Goal: Use online tool/utility: Utilize a website feature to perform a specific function

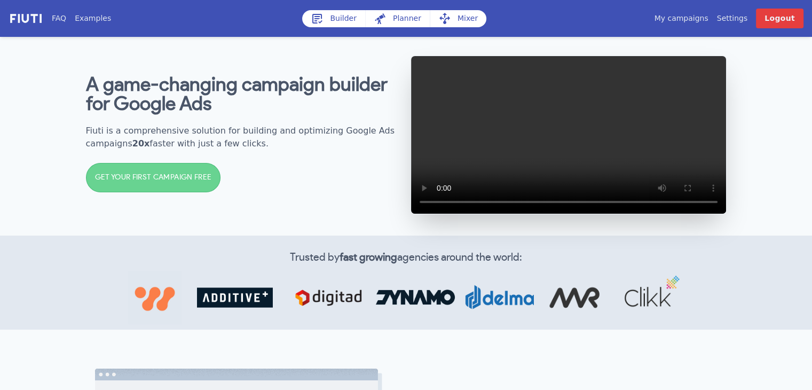
click at [321, 11] on link "Builder" at bounding box center [333, 18] width 63 height 17
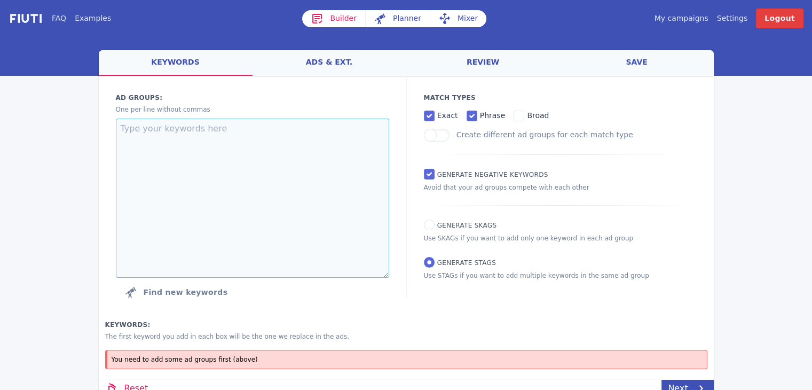
click at [290, 156] on textarea at bounding box center [252, 197] width 273 height 159
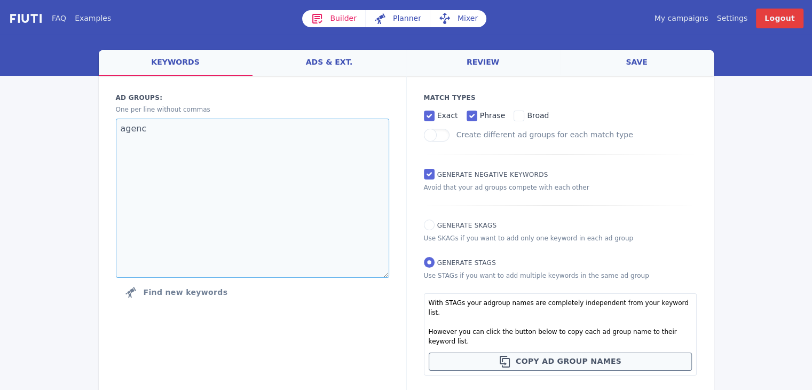
type textarea "agency"
type textarea "Agency Provider"
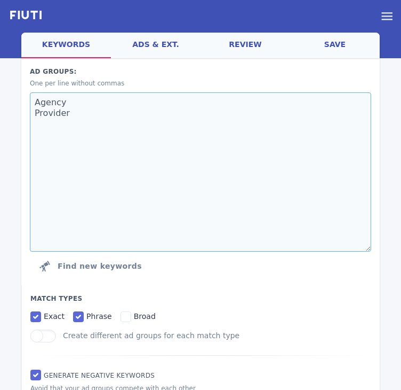
click at [98, 156] on textarea "Agency Provider" at bounding box center [201, 171] width 342 height 159
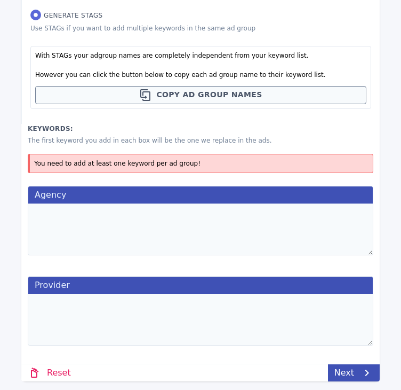
scroll to position [449, 0]
click at [96, 235] on textarea at bounding box center [201, 229] width 346 height 52
paste textarea "entertainment booking agency"
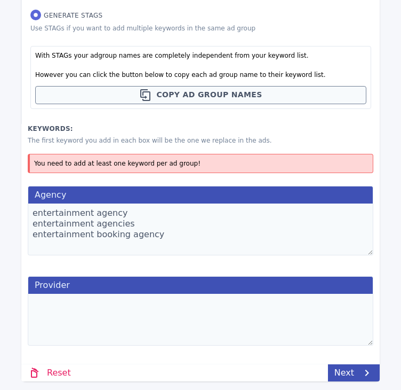
paste textarea "entertainment booking agency"
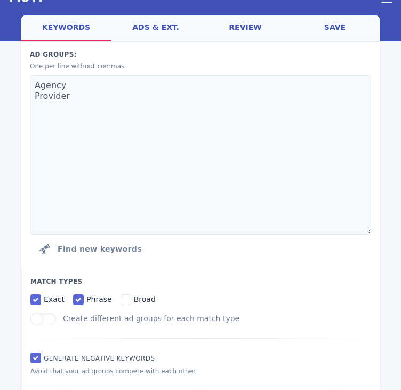
scroll to position [18, 0]
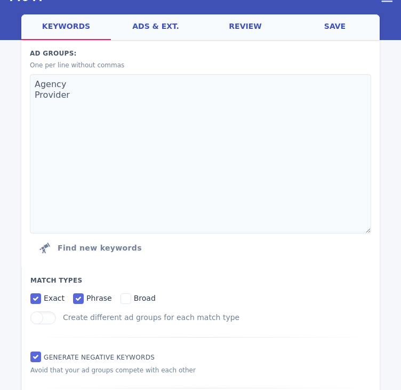
type textarea "entertainment agency entertainment agencies entertainment booking agency entert…"
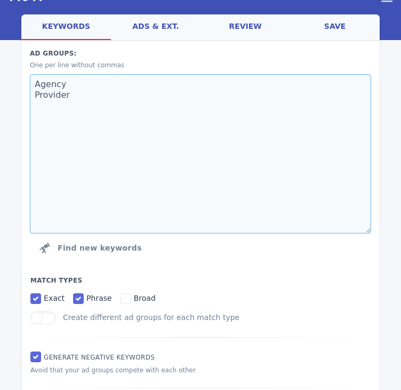
click at [112, 126] on textarea "Agency Provider" at bounding box center [201, 153] width 342 height 159
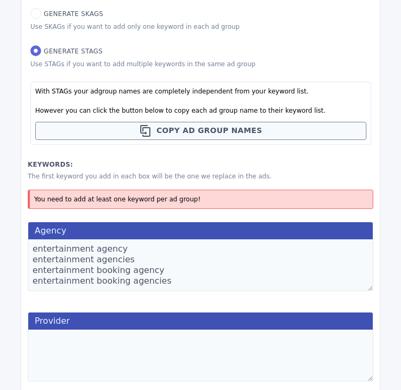
scroll to position [543, 0]
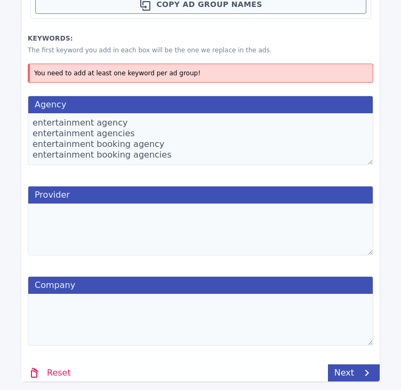
type textarea "Agency Provider Company"
click at [89, 306] on textarea at bounding box center [201, 319] width 346 height 52
type textarea "entertainment"
click at [154, 206] on textarea at bounding box center [201, 229] width 346 height 52
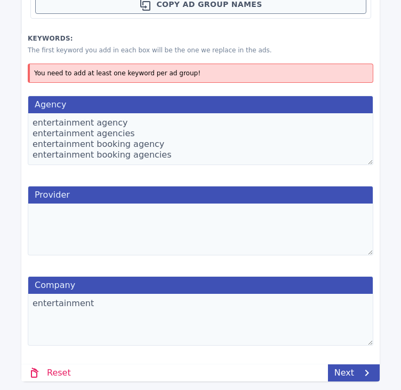
click at [115, 307] on textarea "entertainment" at bounding box center [201, 319] width 346 height 52
type textarea "v"
type textarea "event entertainment companies"
click at [118, 150] on textarea "entertainment agency entertainment agencies entertainment booking agency entert…" at bounding box center [201, 139] width 346 height 52
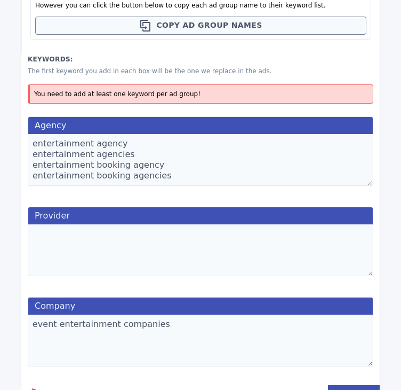
click at [70, 234] on textarea at bounding box center [201, 250] width 346 height 52
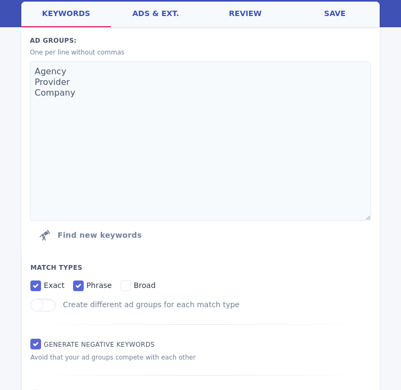
scroll to position [0, 0]
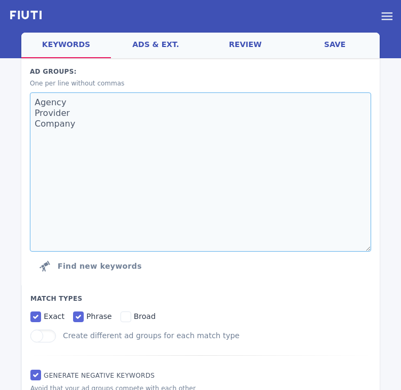
click at [116, 151] on textarea "Agency Provider Company" at bounding box center [201, 171] width 342 height 159
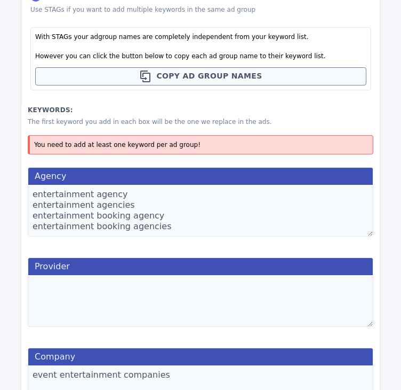
scroll to position [630, 0]
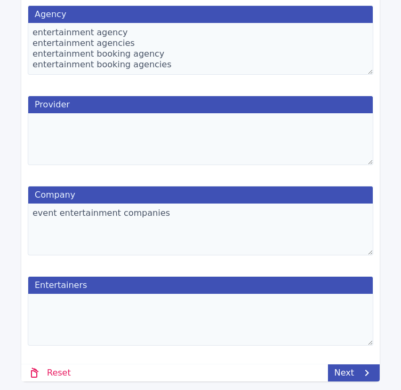
type textarea "Agency Provider Company Entertainers"
click at [173, 312] on textarea at bounding box center [201, 319] width 346 height 52
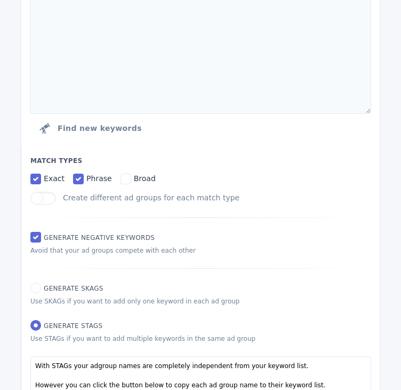
scroll to position [0, 0]
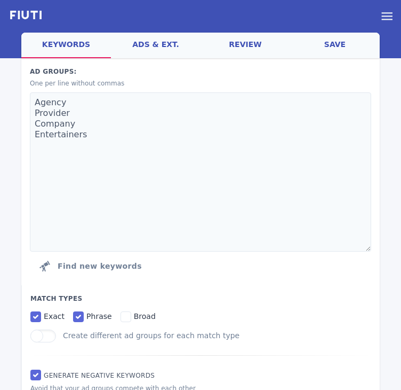
type textarea "corporate entertainers"
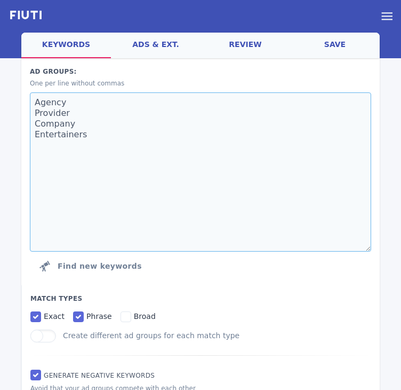
click at [115, 140] on textarea "Agency Provider Company Entertainers" at bounding box center [201, 171] width 342 height 159
type textarea "Agency Provider Company Entertainer"
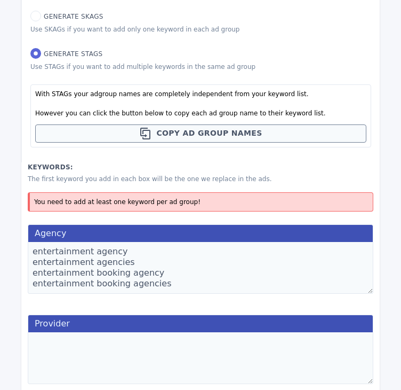
scroll to position [632, 0]
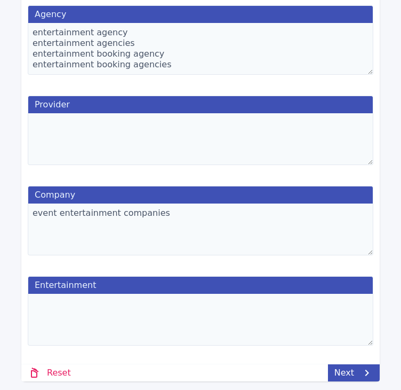
type textarea "Agency Provider Company Entertainment"
click at [141, 312] on textarea at bounding box center [201, 319] width 346 height 52
drag, startPoint x: 147, startPoint y: 308, endPoint x: -13, endPoint y: 297, distance: 161.0
type textarea "corporate entertainers corporate entertainment"
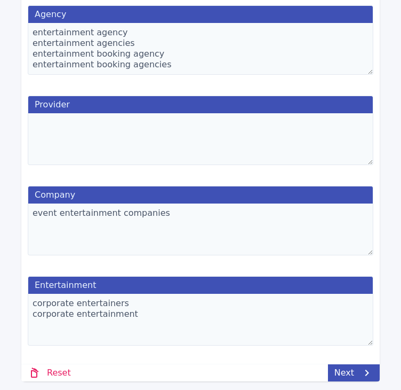
drag, startPoint x: 187, startPoint y: 62, endPoint x: 111, endPoint y: 90, distance: 81.2
click at [111, 90] on div "Agency entertainment agency entertainment agencies entertainment booking agency…" at bounding box center [200, 179] width 359 height 361
click at [200, 62] on textarea "entertainment agency entertainment agencies entertainment booking agency entert…" at bounding box center [201, 49] width 346 height 52
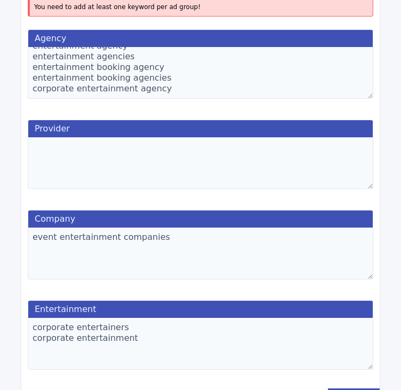
scroll to position [11, 0]
click at [162, 80] on textarea "entertainment agency entertainment agencies entertainment booking agency entert…" at bounding box center [201, 73] width 346 height 52
click at [141, 73] on textarea "entertainment agency entertainment agencies entertainment booking agency corpor…" at bounding box center [201, 73] width 346 height 52
click at [124, 67] on textarea "entertainment agency entertainment agencies entertainment booking agency corpor…" at bounding box center [201, 73] width 346 height 52
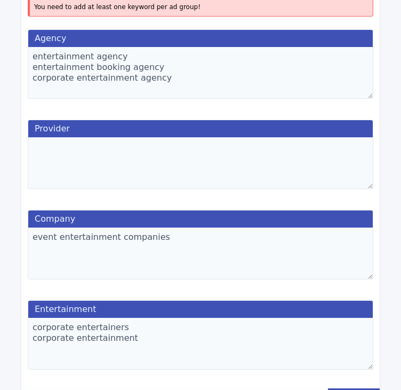
click at [148, 91] on textarea "entertainment agency entertainment booking agency corporate entertainment agency" at bounding box center [201, 73] width 346 height 52
click at [164, 86] on textarea "entertainment agency entertainment booking agency corporate entertainment agency" at bounding box center [201, 73] width 346 height 52
click at [136, 340] on textarea "corporate entertainers corporate entertainment" at bounding box center [201, 343] width 346 height 52
click at [117, 243] on textarea "event entertainment companies" at bounding box center [201, 253] width 346 height 52
click at [158, 244] on textarea "event entertainment companies" at bounding box center [201, 253] width 346 height 52
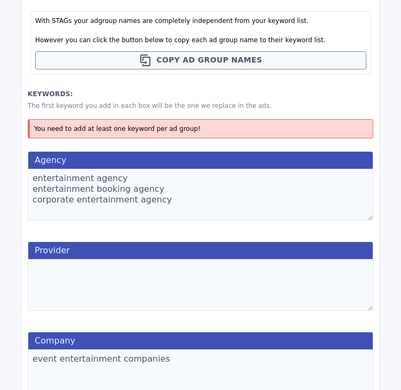
scroll to position [483, 0]
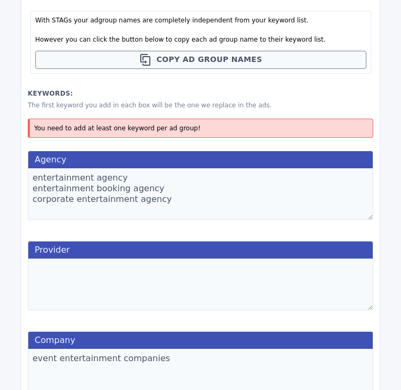
click at [130, 195] on textarea "entertainment agency entertainment booking agency corporate entertainment agency" at bounding box center [201, 194] width 346 height 52
drag, startPoint x: 164, startPoint y: 189, endPoint x: -23, endPoint y: 163, distance: 189.2
click at [0, 163] on html "FAQ Examples Builder Planner Mixer My campaigns Price Settings Login Logout wel…" at bounding box center [200, 26] width 401 height 1018
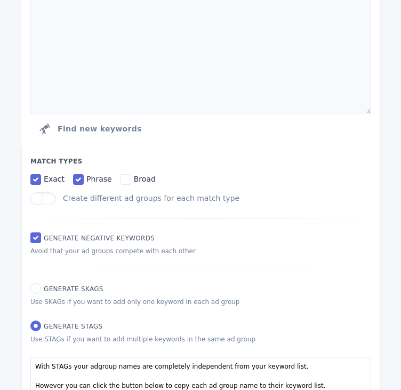
scroll to position [0, 0]
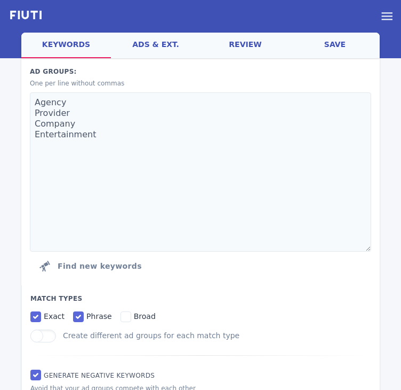
type textarea "corporate entertainment agency"
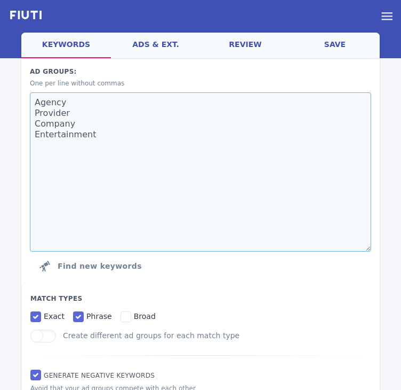
click at [114, 130] on textarea "Agency Provider Company Entertainment" at bounding box center [201, 171] width 342 height 159
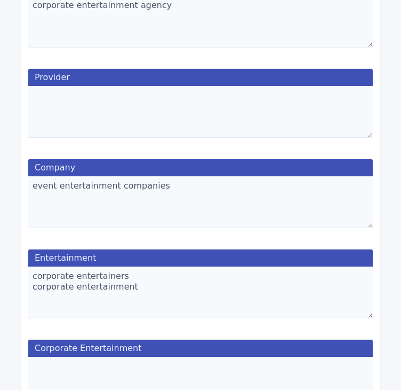
scroll to position [683, 0]
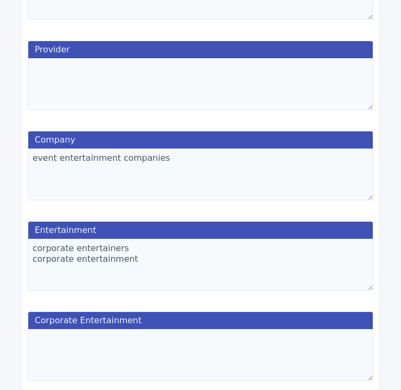
type textarea "Agency Provider Company Entertainment Corporate Entertainment"
click at [72, 355] on textarea at bounding box center [201, 355] width 346 height 52
paste textarea "entertainment agency entertainment booking agency"
type textarea "entertainment agency entertainment booking agency"
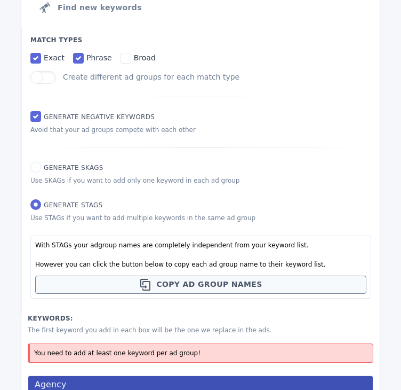
scroll to position [0, 0]
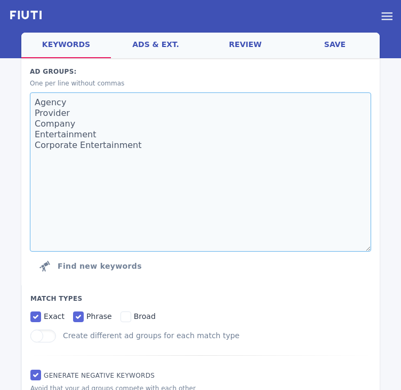
click at [92, 101] on textarea "Agency Provider Company Entertainment Corporate Entertainment" at bounding box center [201, 171] width 342 height 159
type textarea "Provider Company Entertainment Corporate Entertainment"
type textarea "event entertainment companies"
type textarea "corporate entertainers corporate entertainment"
type textarea "E Provider Company Entertainment Corporate Entertainment"
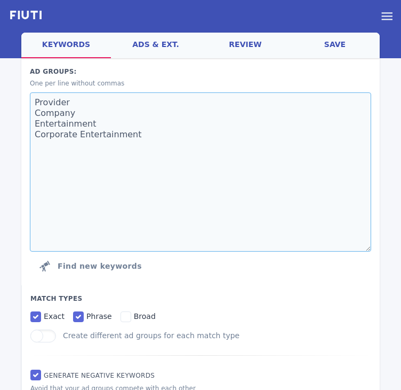
type textarea "event entertainment companies"
type textarea "corporate entertainers corporate entertainment"
type textarea "Entertainment Provider Company Entertainment Corporate Entertainment"
type textarea "corporate entertainers corporate entertainment"
type textarea "Entertainment N Provider Company Entertainment Corporate Entertainment"
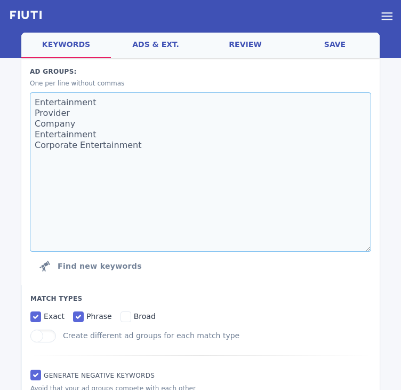
type textarea "corporate entertainers corporate entertainment"
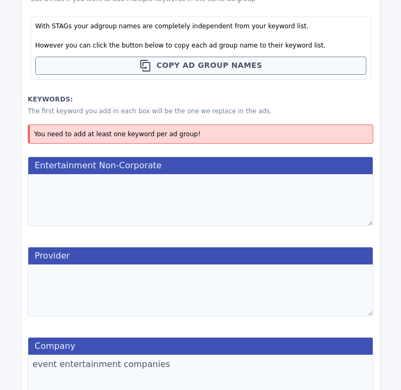
scroll to position [482, 0]
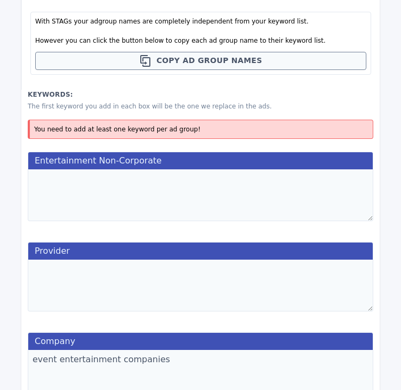
type textarea "Entertainment Non-Corporate Provider Company Entertainment Corporate Entertainm…"
click at [126, 188] on textarea at bounding box center [201, 195] width 346 height 52
paste textarea "entertainment agency entertainment booking agency"
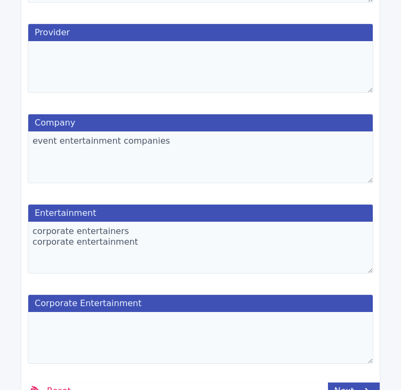
scroll to position [721, 0]
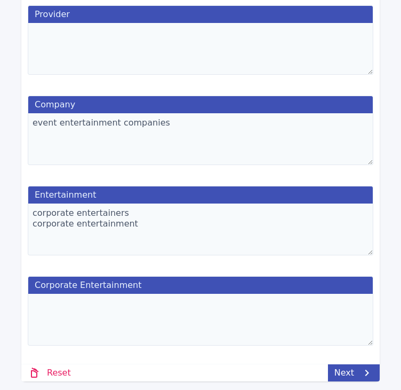
type textarea "entertainment agency entertainment booking agency"
click at [125, 312] on textarea at bounding box center [201, 319] width 346 height 52
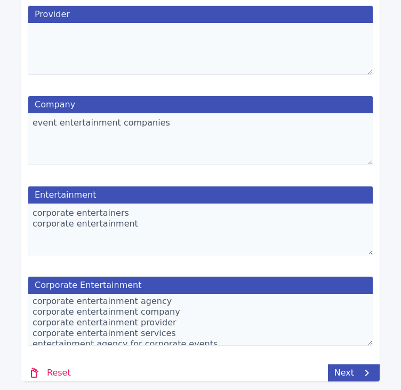
scroll to position [0, 0]
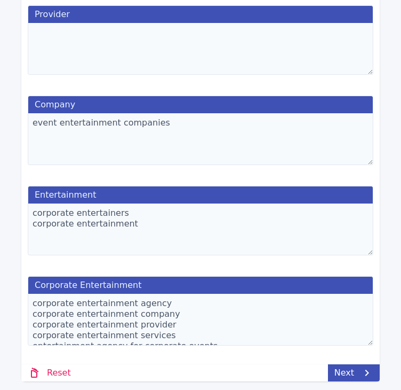
drag, startPoint x: 177, startPoint y: 305, endPoint x: 8, endPoint y: 280, distance: 170.5
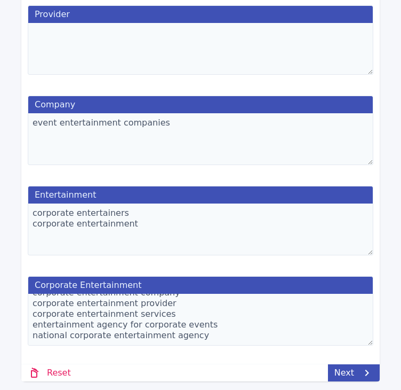
click at [211, 328] on textarea "corporate entertainment agency corporate entertainment company corporate entert…" at bounding box center [201, 319] width 346 height 52
paste textarea "corporate entertainment agency corporate entertainment company corporate entert…"
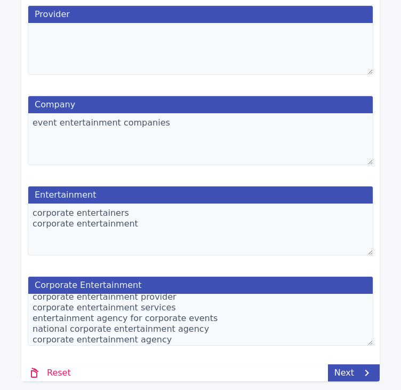
scroll to position [60, 0]
click at [67, 299] on textarea "corporate entertainment agency corporate entertainment company corporate entert…" at bounding box center [201, 319] width 346 height 52
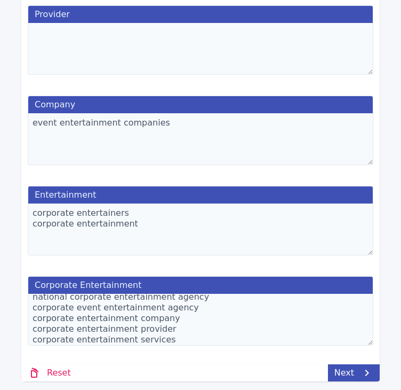
click at [68, 309] on textarea "corporate entertainment agency corporate entertainment company corporate entert…" at bounding box center [201, 319] width 346 height 52
click at [73, 324] on textarea "corporate entertainment agency corporate entertainment company corporate entert…" at bounding box center [201, 319] width 346 height 52
click at [69, 332] on textarea "corporate entertainment agency corporate entertainment company corporate entert…" at bounding box center [201, 319] width 346 height 52
drag, startPoint x: 186, startPoint y: 334, endPoint x: -3, endPoint y: 303, distance: 190.9
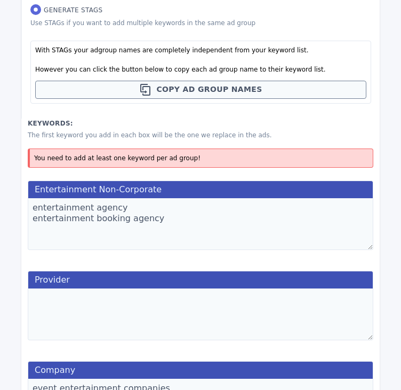
scroll to position [0, 0]
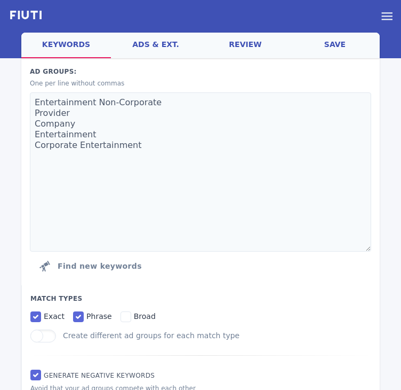
type textarea "corporate entertainment agency corporate entertainment company corporate entert…"
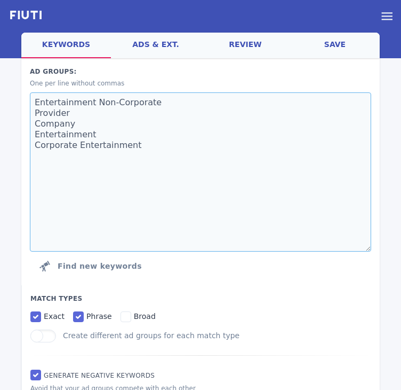
click at [141, 167] on textarea "Entertainment Non-Corporate Provider Company Entertainment Corporate Entertainm…" at bounding box center [201, 171] width 342 height 159
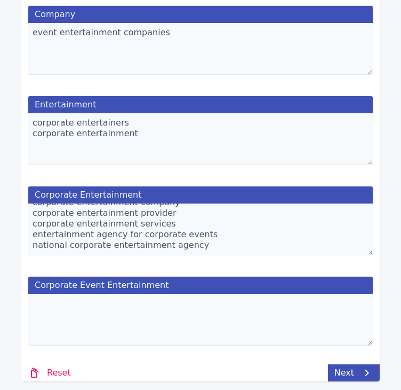
scroll to position [811, 0]
type textarea "Entertainment Non-Corporate Provider Company Entertainment Corporate Entertainm…"
click at [94, 301] on textarea at bounding box center [201, 319] width 346 height 52
paste textarea "corporate event entertainment agency corporate event entertainment company corp…"
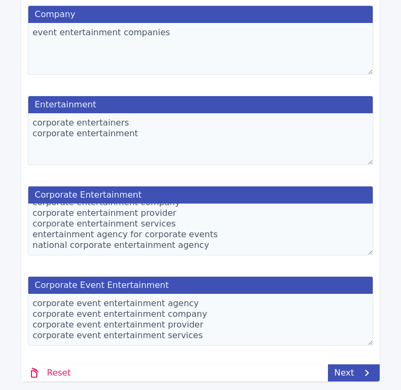
scroll to position [811, 0]
click at [216, 330] on textarea "corporate event entertainment agency corporate event entertainment company corp…" at bounding box center [201, 319] width 346 height 52
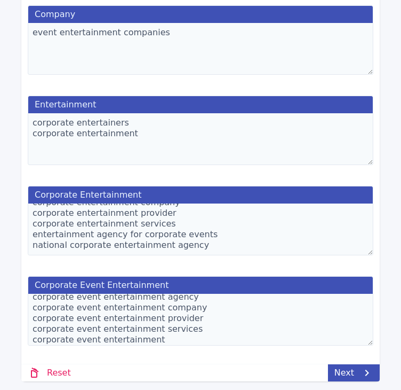
scroll to position [17, 0]
drag, startPoint x: 184, startPoint y: 334, endPoint x: -13, endPoint y: 340, distance: 196.5
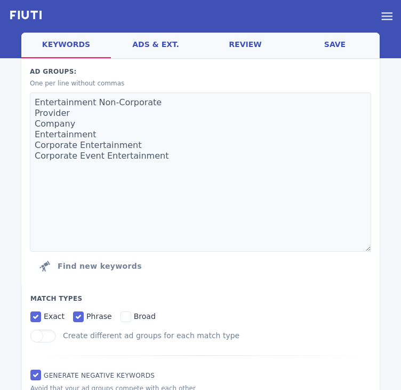
scroll to position [0, 0]
type textarea "corporate event entertainment agency corporate event entertainment company corp…"
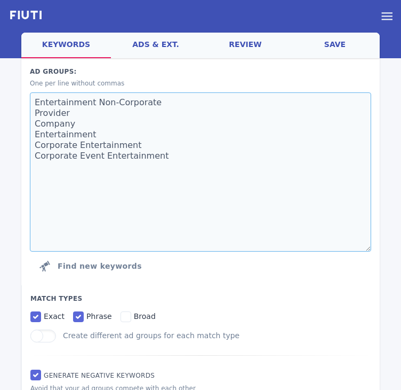
click at [90, 133] on textarea "Entertainment Non-Corporate Provider Company Entertainment Corporate Entertainm…" at bounding box center [201, 171] width 342 height 159
type textarea "Entertainment Non-Corporate Provider Company Corporate Entertainment Corporate …"
type textarea "corporate entertainment agency corporate entertainment company corporate entert…"
type textarea "corporate event entertainment agency corporate event entertainment company corp…"
type textarea "Entertainment Non-Corporate Provider Corporate Entertainment Corporate Event En…"
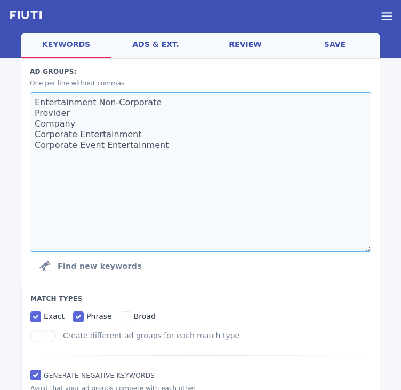
type textarea "corporate entertainment agency corporate entertainment company corporate entert…"
type textarea "corporate event entertainment agency corporate event entertainment company corp…"
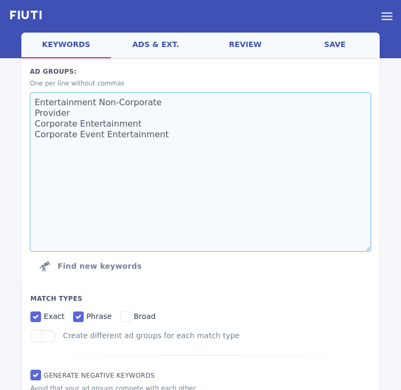
type textarea "Entertainment Non-Corporate Corporate Entertainment Corporate Event Entertainme…"
type textarea "corporate entertainment agency corporate entertainment company corporate entert…"
type textarea "corporate event entertainment agency corporate event entertainment company corp…"
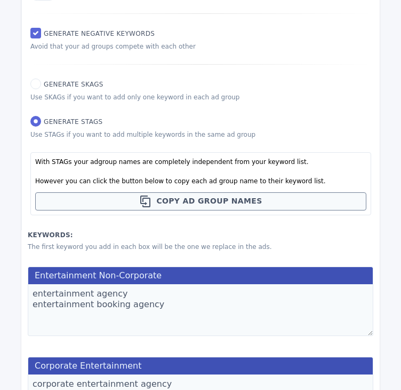
scroll to position [518, 0]
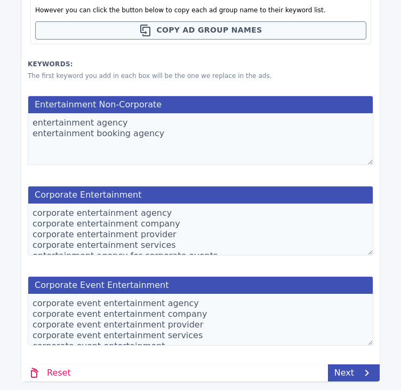
drag, startPoint x: 131, startPoint y: 322, endPoint x: 130, endPoint y: 257, distance: 65.6
click at [130, 257] on div "Entertainment Non-Corporate entertainment agency entertainment booking agency C…" at bounding box center [200, 224] width 359 height 271
click at [173, 133] on textarea "entertainment agency entertainment booking agency" at bounding box center [201, 139] width 346 height 52
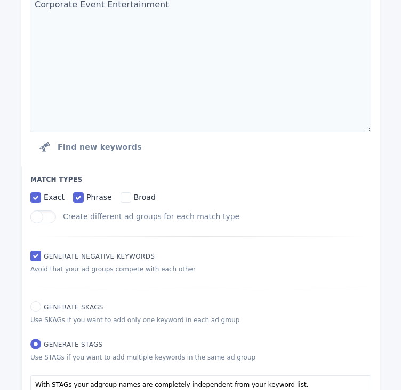
scroll to position [35, 0]
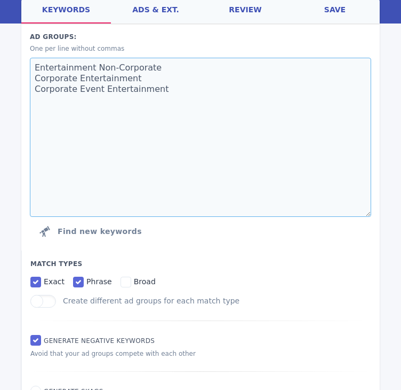
click at [197, 126] on textarea "Entertainment Non-Corporate Corporate Entertainment Corporate Event Entertainme…" at bounding box center [201, 137] width 342 height 159
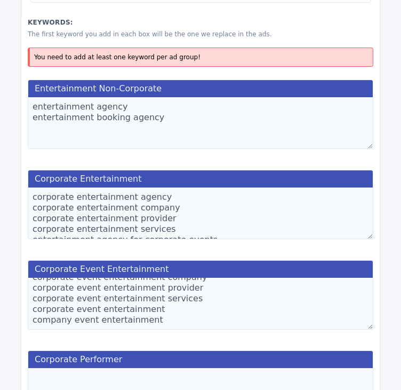
scroll to position [0, 0]
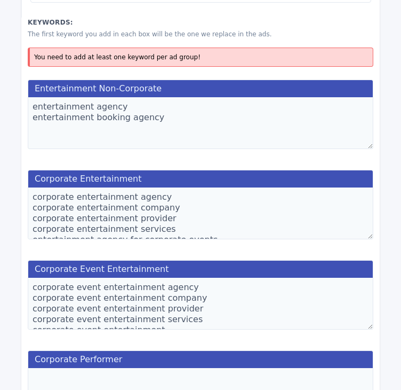
type textarea "Entertainment Non-Corporate Corporate Entertainment Corporate Event Entertainme…"
click at [164, 129] on textarea "entertainment agency entertainment booking agency" at bounding box center [201, 123] width 346 height 52
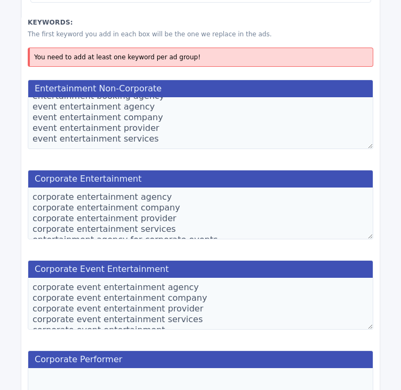
scroll to position [21, 0]
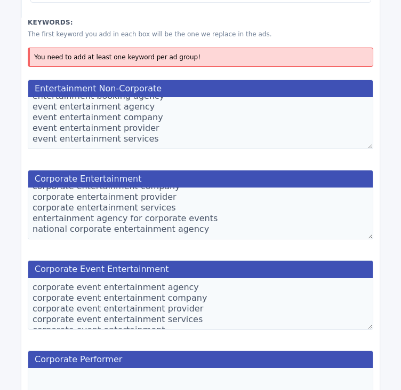
type textarea "entertainment agency entertainment booking agency event entertainment agency ev…"
click at [193, 231] on textarea "corporate entertainment agency corporate entertainment company corporate entert…" at bounding box center [201, 213] width 346 height 52
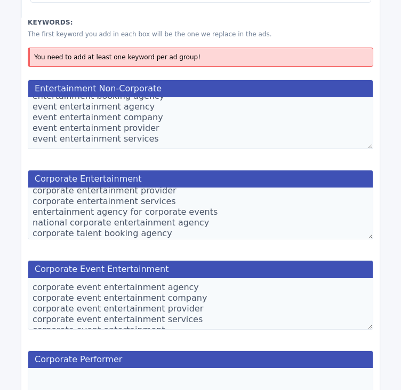
scroll to position [32, 0]
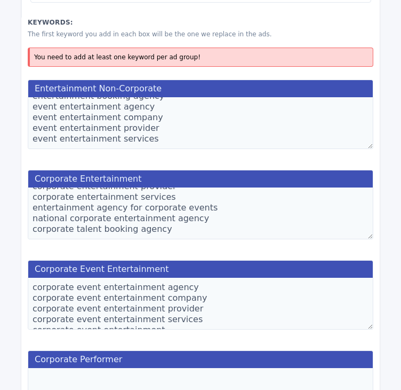
click at [220, 228] on textarea "corporate entertainment agency corporate entertainment company corporate entert…" at bounding box center [201, 213] width 346 height 52
paste textarea "corporate talent booking agency"
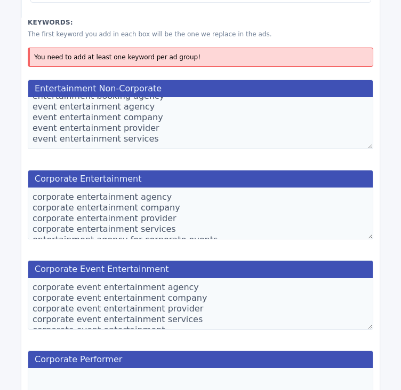
scroll to position [43, 0]
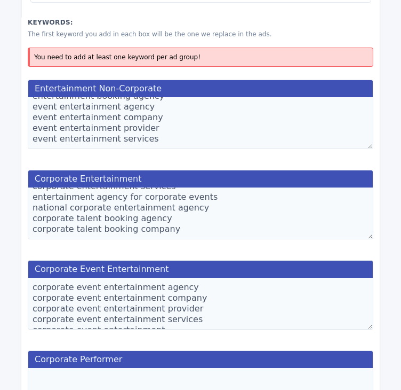
drag, startPoint x: 177, startPoint y: 228, endPoint x: 6, endPoint y: 219, distance: 171.0
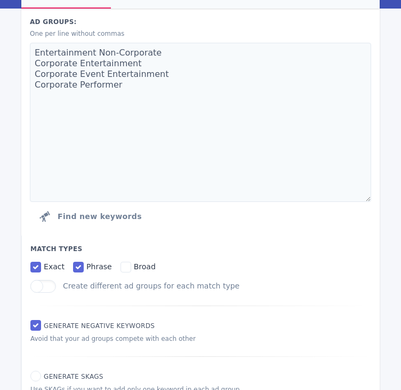
scroll to position [19, 0]
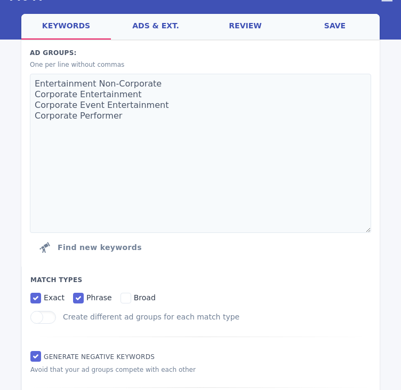
type textarea "corporate entertainment agency corporate entertainment company corporate entert…"
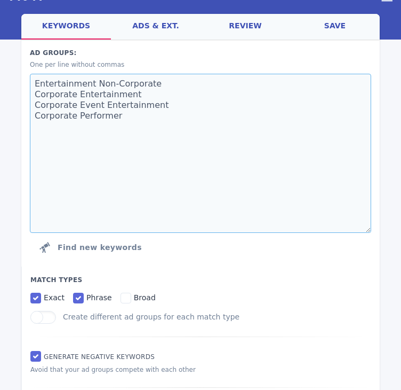
click at [160, 143] on textarea "Entertainment Non-Corporate Corporate Entertainment Corporate Event Entertainme…" at bounding box center [201, 153] width 342 height 159
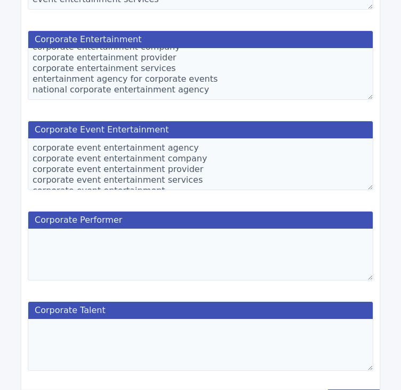
scroll to position [716, 0]
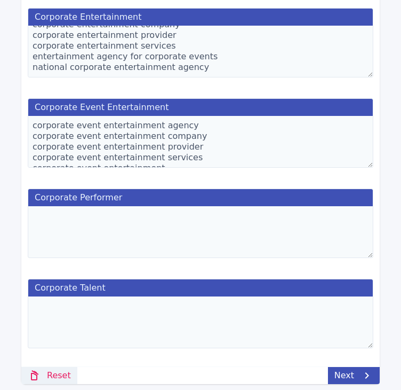
type textarea "Entertainment Non-Corporate Corporate Entertainment Corporate Event Entertainme…"
click at [130, 310] on textarea at bounding box center [201, 322] width 346 height 52
paste textarea "corporate talent booking agency corporate talent booking company"
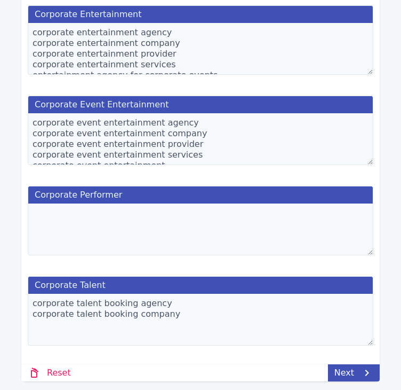
scroll to position [0, 0]
type textarea "corporate talent booking agency corporate talent booking company"
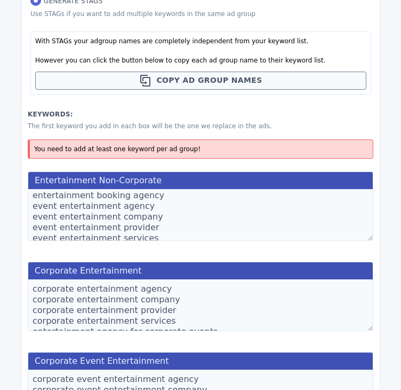
scroll to position [21, 0]
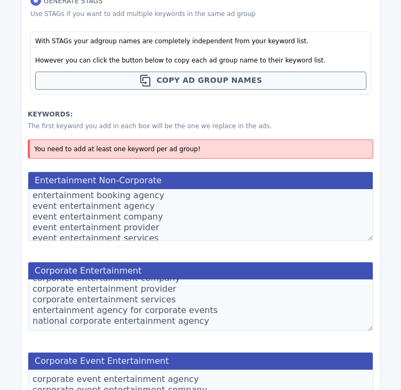
click at [223, 322] on textarea "corporate entertainment agency corporate entertainment company corporate entert…" at bounding box center [201, 305] width 346 height 52
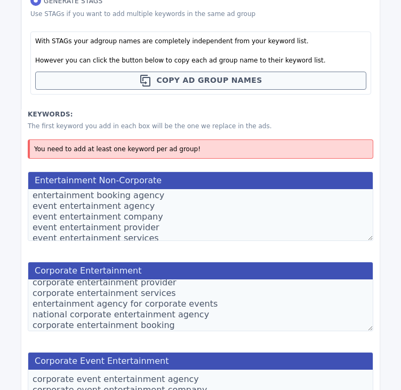
scroll to position [38, 0]
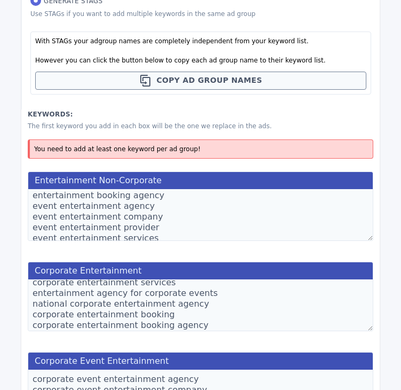
type textarea "corporate entertainment agency corporate entertainment company corporate entert…"
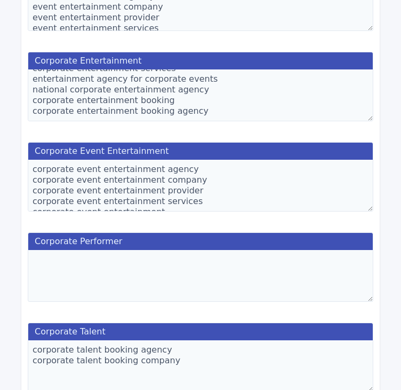
scroll to position [721, 0]
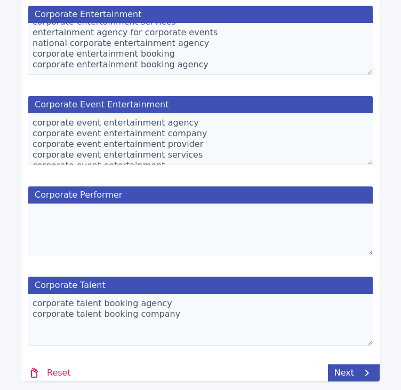
click at [176, 331] on textarea "corporate talent booking agency corporate talent booking company" at bounding box center [201, 319] width 346 height 52
click at [205, 317] on textarea "corporate talent booking agency corporate talent booking company" at bounding box center [201, 319] width 346 height 52
type textarea "corporate talent booking agency corporate talent booking company"
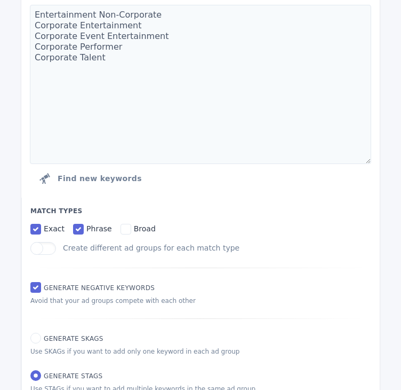
scroll to position [30, 0]
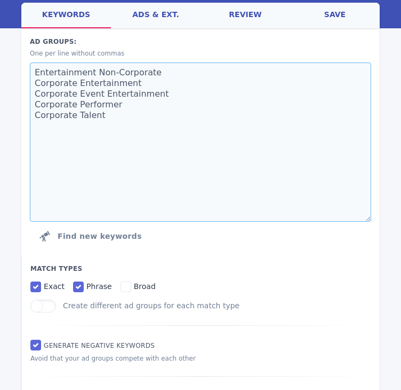
click at [106, 123] on textarea "Entertainment Non-Corporate Corporate Entertainment Corporate Event Entertainme…" at bounding box center [201, 141] width 342 height 159
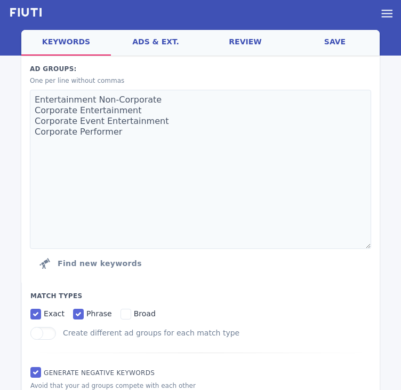
scroll to position [2, 0]
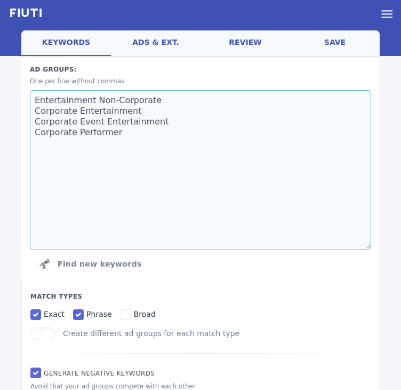
click at [144, 156] on textarea "Entertainment Non-Corporate Corporate Entertainment Corporate Event Entertainme…" at bounding box center [201, 169] width 342 height 159
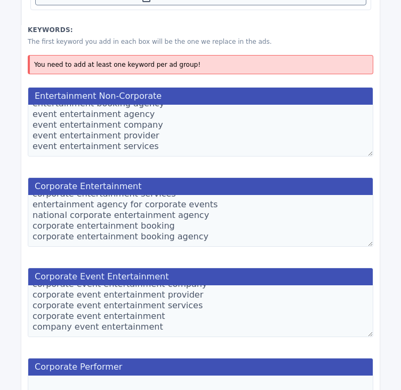
scroll to position [632, 0]
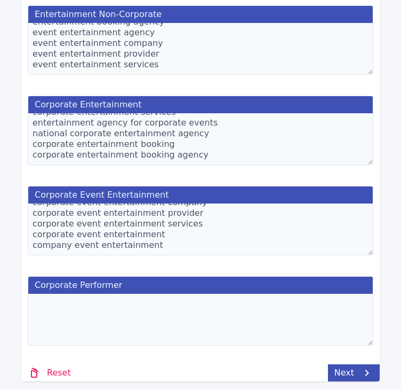
type textarea "Entertainment Non-Corporate Corporate Entertainment Corporate Event Entertainme…"
click at [179, 314] on textarea at bounding box center [201, 319] width 346 height 52
click at [53, 309] on textarea at bounding box center [201, 319] width 346 height 52
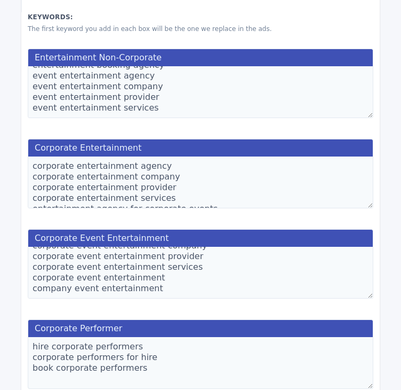
scroll to position [560, 0]
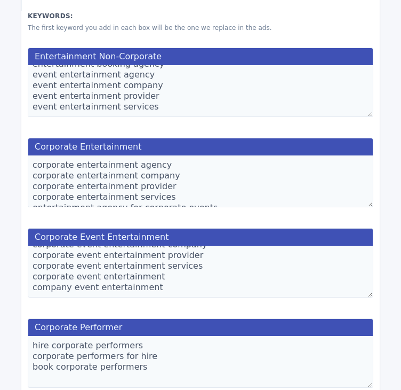
type textarea "hire corporate performers corporate performers for hire book corporate performe…"
click at [171, 174] on textarea "corporate entertainment agency corporate entertainment company corporate entert…" at bounding box center [201, 181] width 346 height 52
click at [156, 112] on textarea "entertainment agency entertainment booking agency event entertainment agency ev…" at bounding box center [201, 91] width 346 height 52
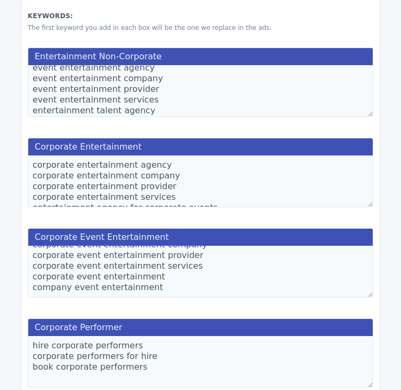
scroll to position [607, 0]
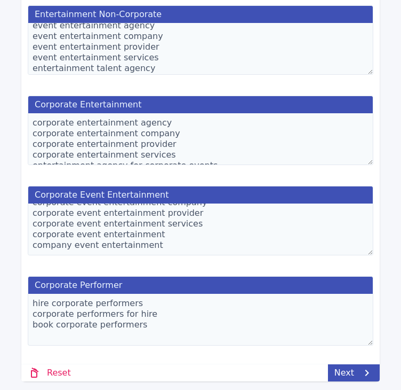
type textarea "entertainment agency entertainment booking agency event entertainment agency ev…"
click at [181, 344] on div "Corporate Performer hire corporate performers corporate performers for hire boo…" at bounding box center [200, 312] width 359 height 86
click at [166, 331] on textarea "hire corporate performers corporate performers for hire book corporate performe…" at bounding box center [201, 319] width 346 height 52
click at [95, 331] on textarea "hire corporate performers corporate performers for hire book corporate performe…" at bounding box center [201, 319] width 346 height 52
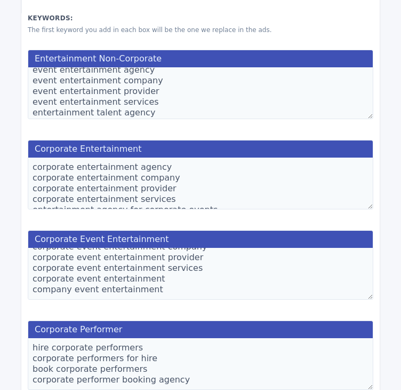
scroll to position [559, 0]
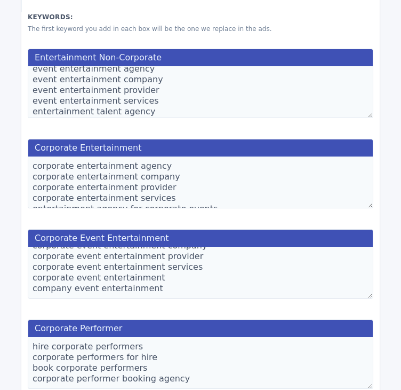
type textarea "hire corporate performers corporate performers for hire book corporate performe…"
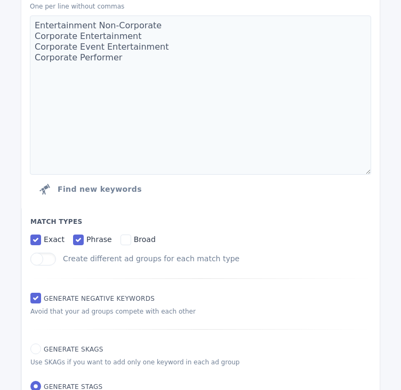
scroll to position [76, 0]
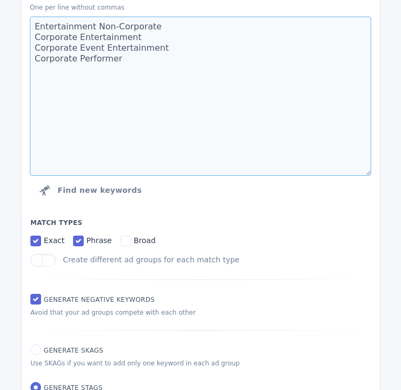
click at [131, 94] on textarea "Entertainment Non-Corporate Corporate Entertainment Corporate Event Entertainme…" at bounding box center [201, 96] width 342 height 159
drag, startPoint x: 117, startPoint y: 58, endPoint x: -8, endPoint y: 20, distance: 130.6
click at [112, 85] on textarea "Entertainment Non-Corporate Corporate Entertainment Corporate Event Entertainme…" at bounding box center [201, 96] width 342 height 159
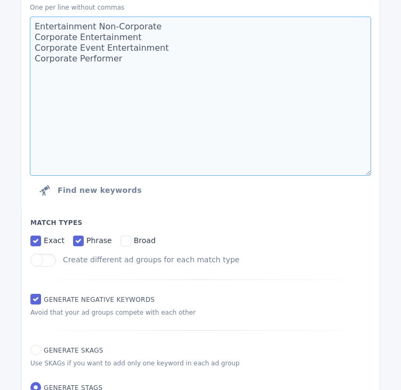
click at [149, 120] on textarea "Entertainment Non-Corporate Corporate Entertainment Corporate Event Entertainme…" at bounding box center [201, 96] width 342 height 159
paste textarea "Entertainment Non-Corporate Corporate Entertainment Corporate Event Entertainme…"
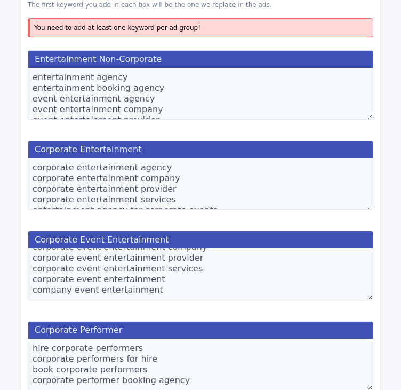
scroll to position [531, 0]
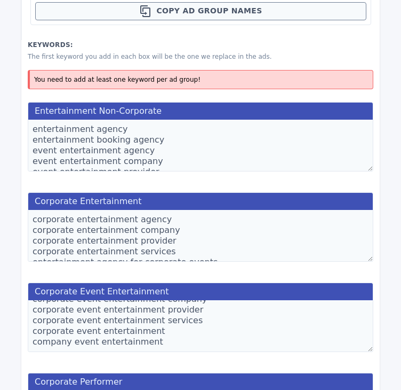
type textarea "Entertainment Non-Corporate Corporate Entertainment Corporate Event Entertainme…"
click at [141, 156] on textarea "entertainment agency entertainment booking agency event entertainment agency ev…" at bounding box center [201, 146] width 346 height 52
click at [153, 150] on textarea "entertainment agency entertainment booking agency event entertainment agency ev…" at bounding box center [201, 146] width 346 height 52
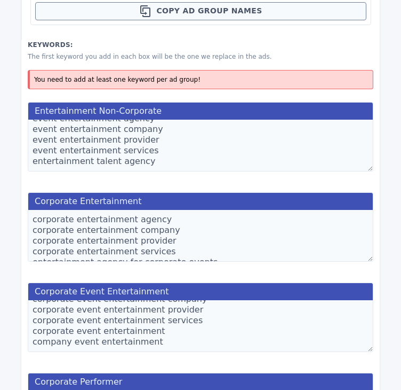
click at [163, 164] on textarea "entertainment agency entertainment booking agency event entertainment agency ev…" at bounding box center [201, 146] width 346 height 52
paste textarea "entertainment agency near me entertainment booking agency near me event enterta…"
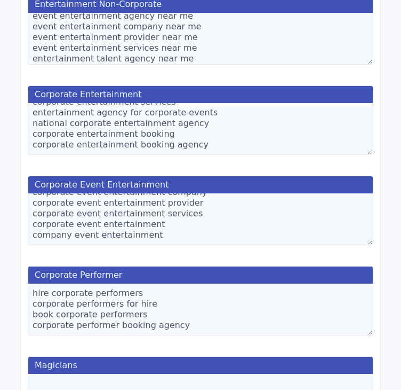
scroll to position [0, 0]
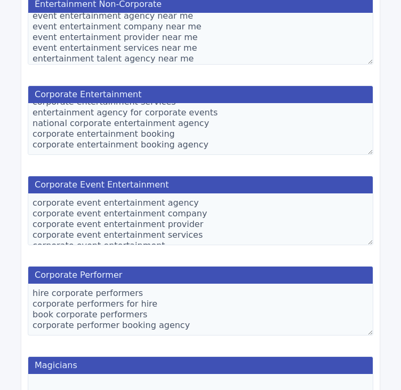
type textarea "entertainment agency entertainment booking agency event entertainment agency ev…"
click at [142, 223] on textarea "corporate event entertainment agency corporate event entertainment company corp…" at bounding box center [201, 219] width 346 height 52
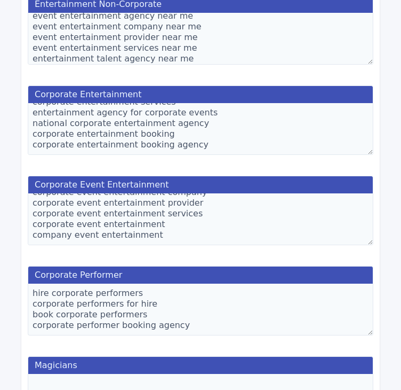
click at [184, 229] on textarea "corporate event entertainment agency corporate event entertainment company corp…" at bounding box center [201, 219] width 346 height 52
paste textarea "corporate event entertainment agency near me corporate event entertainment comp…"
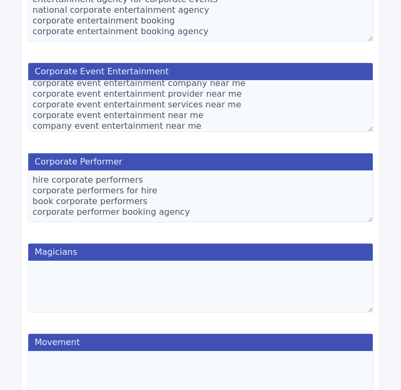
scroll to position [751, 0]
type textarea "corporate event entertainment agency corporate event entertainment company corp…"
click at [138, 207] on textarea "hire corporate performers corporate performers for hire book corporate performe…" at bounding box center [201, 196] width 346 height 52
click at [213, 212] on textarea "hire corporate performers corporate performers for hire book corporate performe…" at bounding box center [201, 196] width 346 height 52
paste textarea "hire corporate performers near me corporate performers for hire near me book co…"
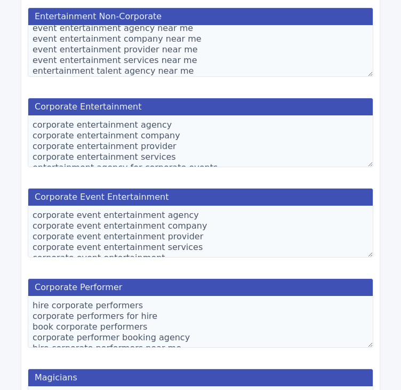
scroll to position [26, 0]
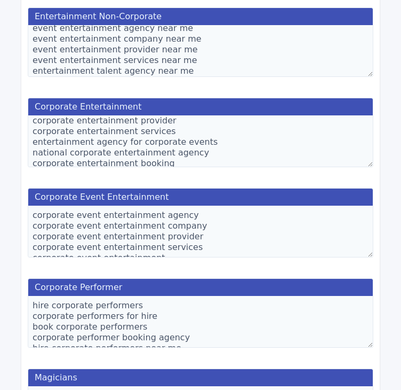
type textarea "hire corporate performers corporate performers for hire book corporate performe…"
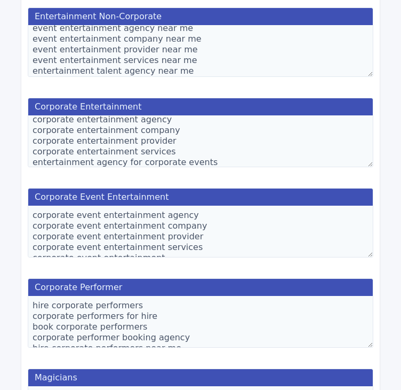
scroll to position [0, 0]
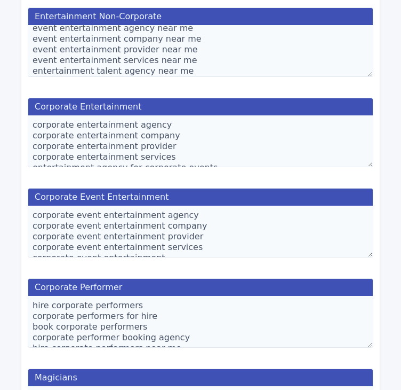
drag, startPoint x: 198, startPoint y: 141, endPoint x: 5, endPoint y: 103, distance: 196.4
click at [5, 103] on div "FAQ Examples Builder Planner Mixer My campaigns Price Settings Login Logout wel…" at bounding box center [200, 59] width 401 height 1370
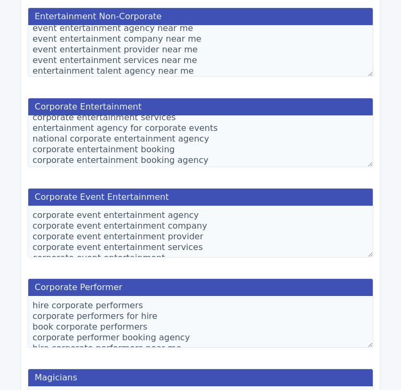
scroll to position [43, 0]
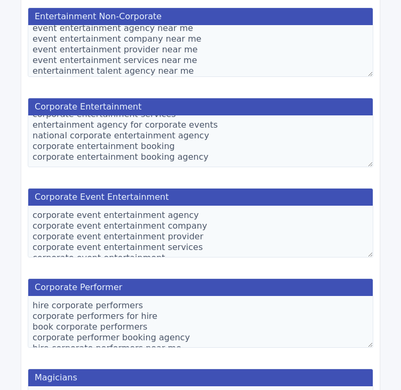
drag, startPoint x: 196, startPoint y: 155, endPoint x: 25, endPoint y: 148, distance: 172.0
click at [25, 148] on div "Corporate Entertainment corporate entertainment agency corporate entertainment …" at bounding box center [200, 134] width 359 height 86
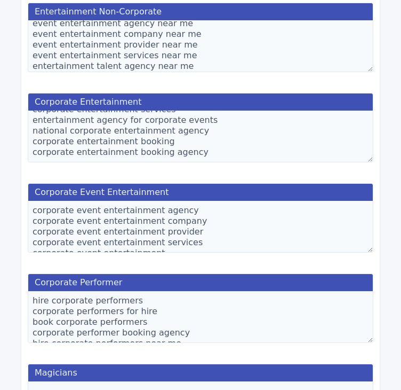
scroll to position [630, 0]
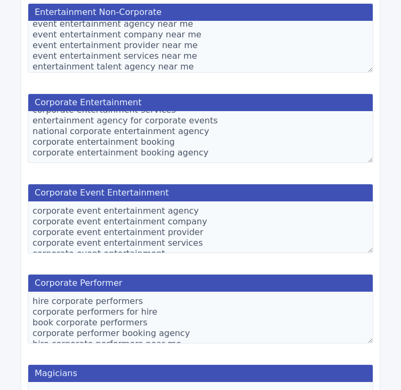
click at [200, 156] on textarea "corporate entertainment agency corporate entertainment company corporate entert…" at bounding box center [201, 137] width 346 height 52
paste textarea "corporate entertainment agency near me corporate entertainment company near me …"
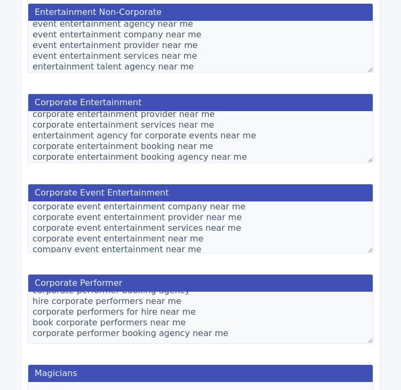
scroll to position [822, 0]
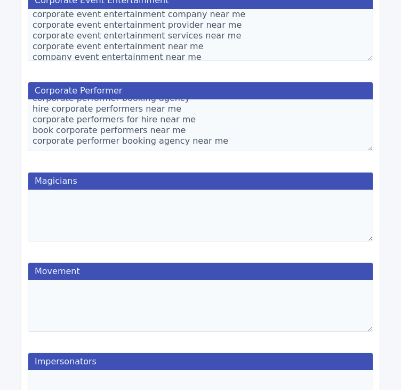
type textarea "corporate entertainment agency corporate entertainment company corporate entert…"
click at [130, 202] on textarea at bounding box center [201, 215] width 346 height 52
paste textarea ""hire a magician for a party" "hire magician for adults" "local magicians for h…"
type textarea ""hire a magician for a party" "hire magician for adults" "local magicians for h…"
paste textarea "hire a magician for a party hire magician for adults local magicians for hire l…"
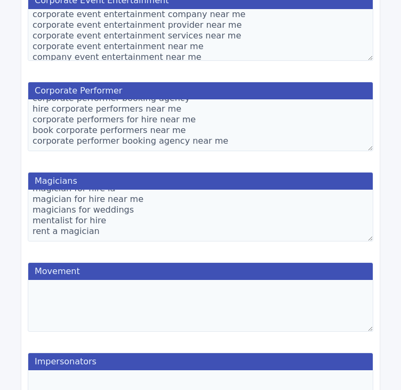
scroll to position [0, 0]
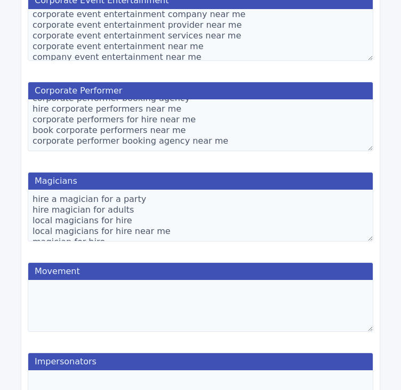
drag, startPoint x: 136, startPoint y: 199, endPoint x: -26, endPoint y: 193, distance: 162.3
type textarea "hire magician for adults local magicians for hire local magicians for hire near…"
click at [167, 211] on textarea "hire magician for adults local magicians for hire local magicians for hire near…" at bounding box center [201, 215] width 346 height 52
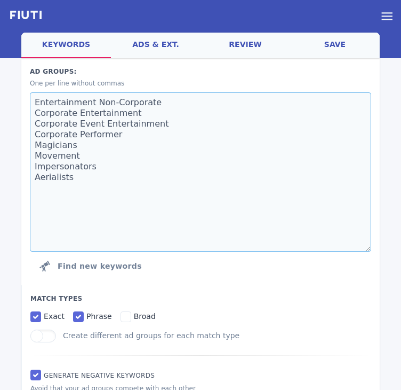
click at [85, 148] on textarea "Entertainment Non-Corporate Corporate Entertainment Corporate Event Entertainme…" at bounding box center [201, 171] width 342 height 159
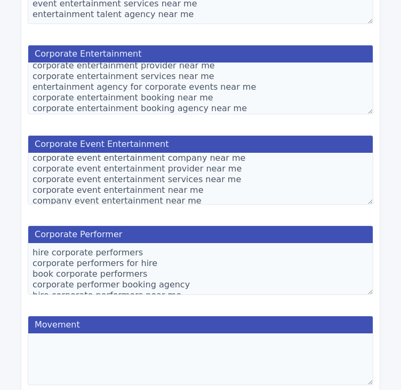
scroll to position [863, 0]
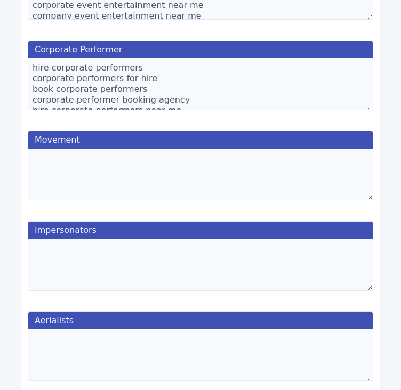
type textarea "Entertainment Non-Corporate Corporate Entertainment Corporate Event Entertainme…"
click at [130, 169] on textarea at bounding box center [201, 174] width 346 height 52
paste textarea "circus performers for parties fire dancers near me hire circus performers hire …"
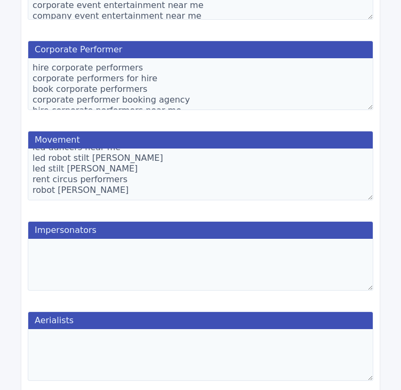
scroll to position [0, 0]
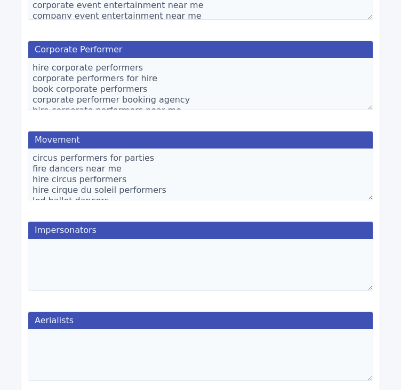
click at [152, 150] on textarea "circus performers for parties fire dancers near me hire circus performers hire …" at bounding box center [201, 174] width 346 height 52
click at [123, 165] on textarea "circus performers for events fire dancers near me hire circus performers hire c…" at bounding box center [201, 174] width 346 height 52
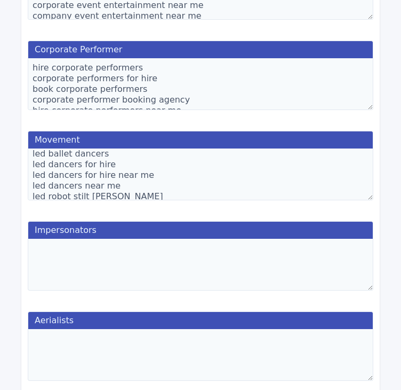
scroll to position [48, 0]
click at [147, 169] on textarea "circus performers for events fire dancers hire circus performers hire cirque du…" at bounding box center [201, 174] width 346 height 52
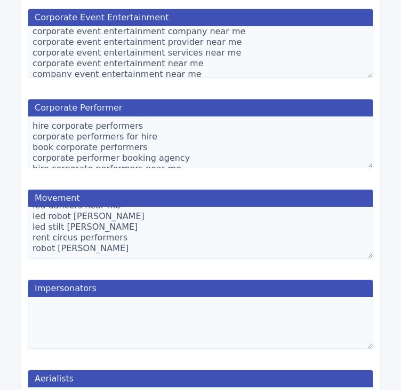
scroll to position [0, 0]
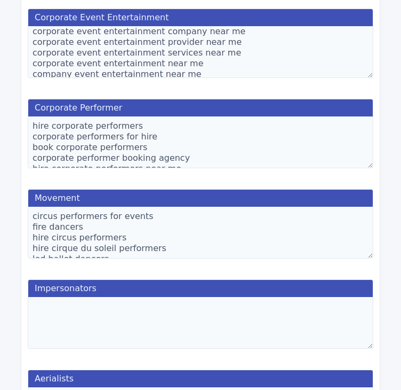
click at [157, 217] on textarea "circus performers for events fire dancers hire circus performers hire cirque du…" at bounding box center [201, 233] width 346 height 52
click at [149, 212] on textarea "circus performers for events fire dancers hire circus performers hire cirque du…" at bounding box center [201, 233] width 346 height 52
click at [134, 223] on textarea "circus performers for events fire dancers hire circus performers hire cirque du…" at bounding box center [201, 233] width 346 height 52
click at [33, 216] on textarea "circus performers for events hire fire danceres hire circus performers hire cir…" at bounding box center [201, 233] width 346 height 52
click at [193, 216] on textarea "hire circus performers for events hire fire danceres hire circus performers hir…" at bounding box center [201, 233] width 346 height 52
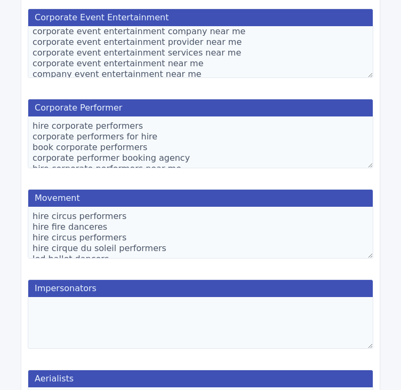
click at [140, 220] on textarea "hire circus performers hire fire danceres hire circus performers hire cirque du…" at bounding box center [201, 233] width 346 height 52
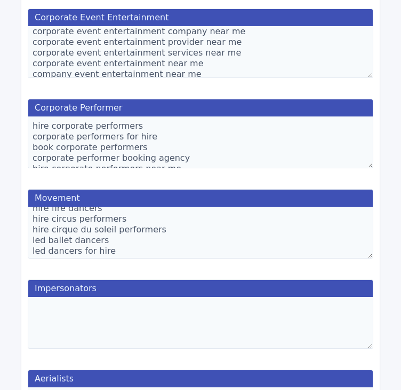
scroll to position [28, 0]
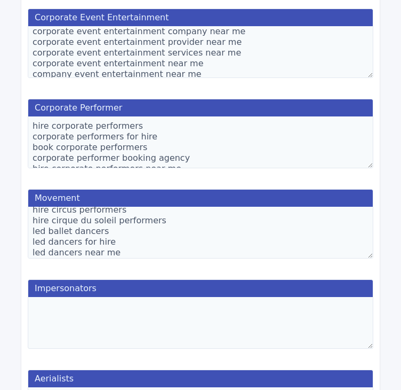
click at [33, 229] on textarea "hire circus performers hire fire dancers hire circus performers hire cirque du …" at bounding box center [201, 233] width 346 height 52
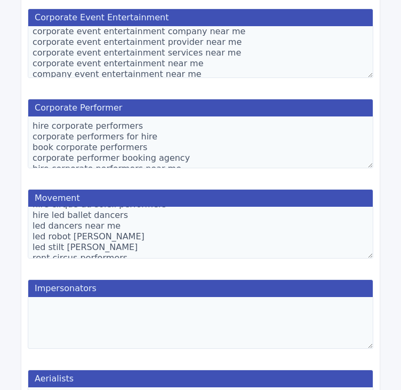
scroll to position [43, 0]
click at [34, 224] on textarea "hire circus performers hire fire dancers hire circus performers hire cirque du …" at bounding box center [201, 233] width 346 height 52
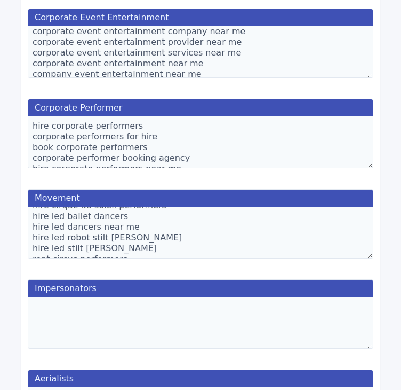
scroll to position [64, 0]
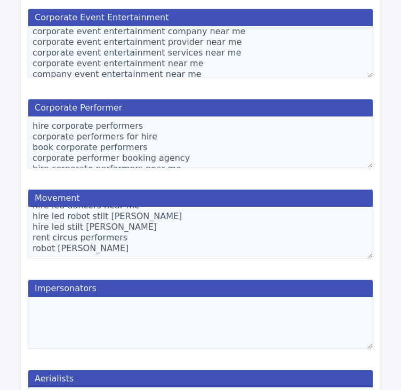
click at [34, 234] on textarea "hire circus performers hire fire dancers hire circus performers hire cirque du …" at bounding box center [201, 233] width 346 height 52
click at [150, 234] on textarea "hire circus performers hire fire dancers hire circus performers hire cirque du …" at bounding box center [201, 233] width 346 height 52
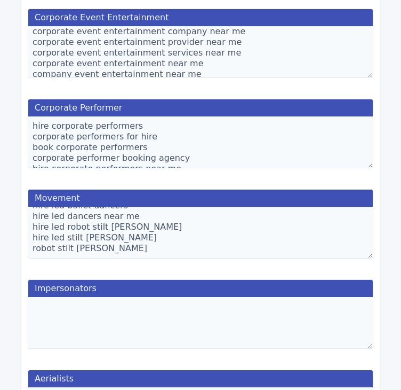
scroll to position [53, 0]
click at [36, 247] on textarea "hire circus performers hire fire dancers hire circus performers hire cirque du …" at bounding box center [201, 233] width 346 height 52
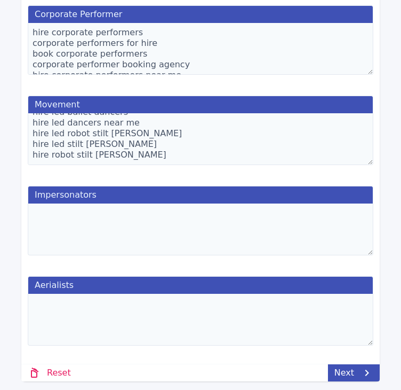
click at [171, 144] on textarea "hire circus performers hire fire dancers hire circus performers hire cirque du …" at bounding box center [201, 139] width 346 height 52
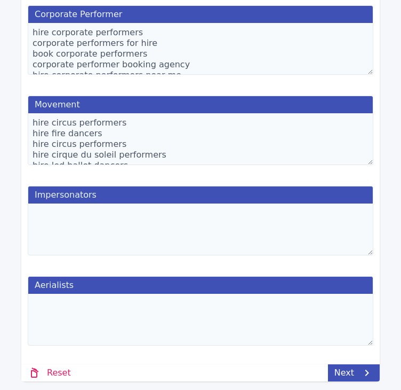
click at [171, 144] on textarea "hire circus performers hire fire dancers hire circus performers hire cirque du …" at bounding box center [201, 139] width 346 height 52
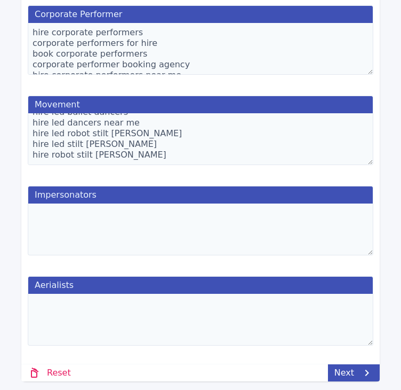
click at [153, 152] on textarea "hire circus performers hire fire dancers hire circus performers hire cirque du …" at bounding box center [201, 139] width 346 height 52
paste textarea "circus performers near me fire dancers near me circus performers near me cirque…"
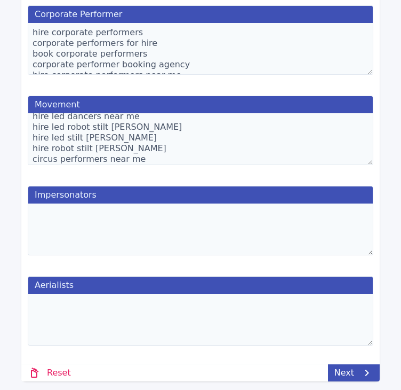
scroll to position [145, 0]
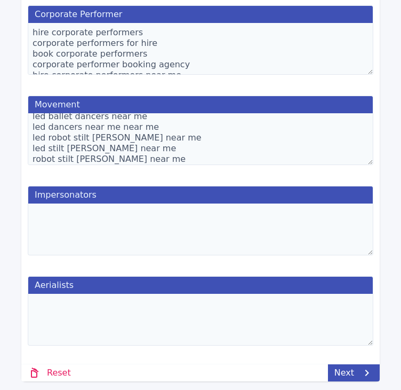
type textarea "hire circus performers hire fire dancers hire circus performers hire cirque du …"
click at [165, 214] on textarea at bounding box center [201, 229] width 346 height 52
paste textarea "[best [PERSON_NAME] impersonator] [[PERSON_NAME] impersonator] [[PERSON_NAME]] …"
type textarea "[best [PERSON_NAME] impersonator] [[PERSON_NAME] impersonator] [[PERSON_NAME]] …"
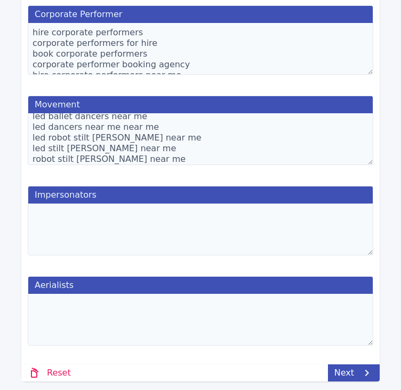
paste textarea "hire a [PERSON_NAME] impersonator hire a [PERSON_NAME] impersonator hire a [PER…"
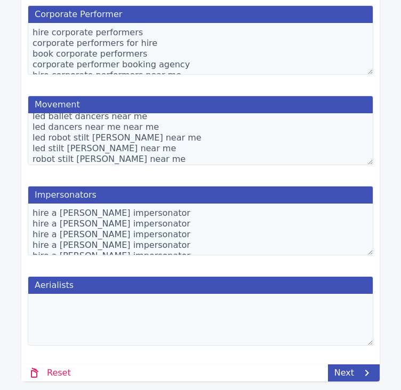
scroll to position [21, 0]
paste textarea "[PERSON_NAME] impersonator for hire [PERSON_NAME] impersonator for hire [PERSON…"
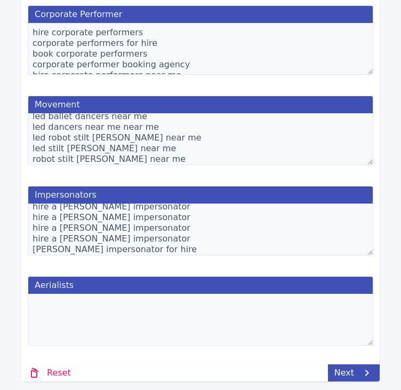
scroll to position [81, 0]
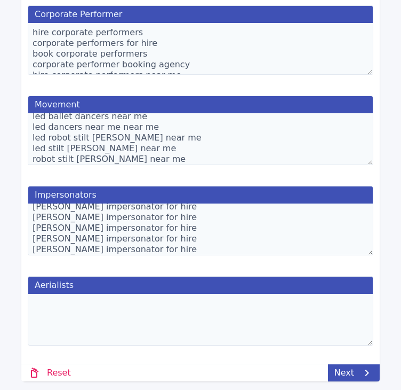
type textarea "hire a [PERSON_NAME] impersonator hire a [PERSON_NAME] impersonator hire a [PER…"
click at [154, 303] on textarea at bounding box center [201, 319] width 346 height 52
paste textarea "hire aerialist performers near me hire aerialists near me hire aerial performer…"
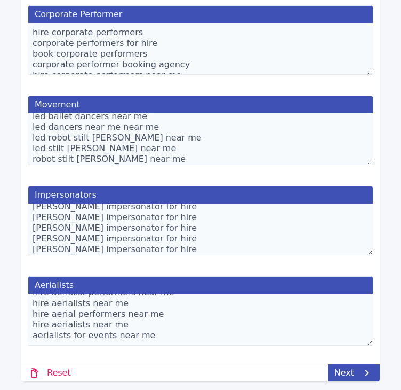
scroll to position [10, 0]
drag, startPoint x: 149, startPoint y: 329, endPoint x: -4, endPoint y: 334, distance: 152.7
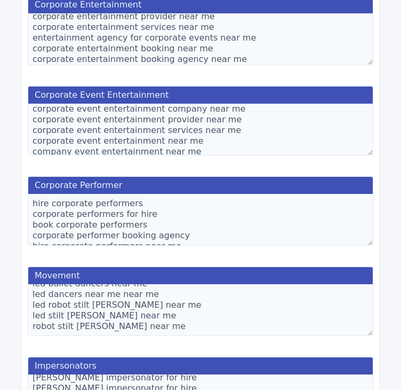
scroll to position [875, 0]
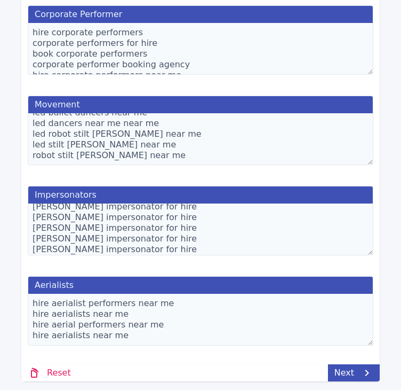
paste textarea "aerialist performers for hire aerialists for hire aerial performers for hire ae…"
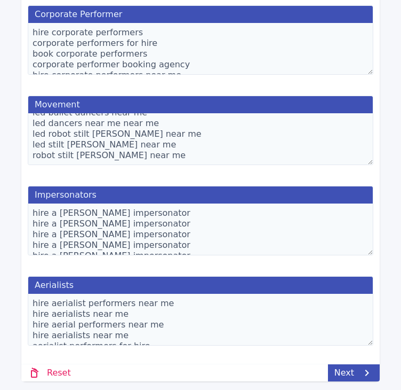
scroll to position [53, 0]
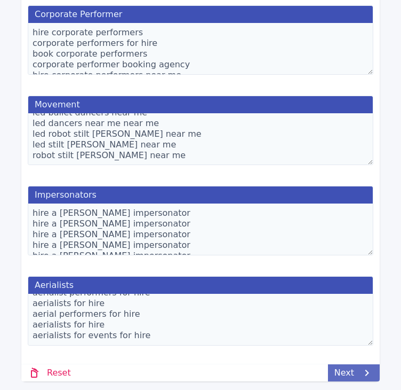
type textarea "hire aerialist performers near me hire aerialists near me hire aerial performer…"
click at [357, 374] on link "Next" at bounding box center [354, 372] width 52 height 17
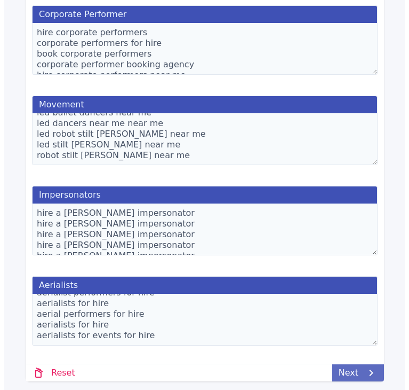
scroll to position [0, 0]
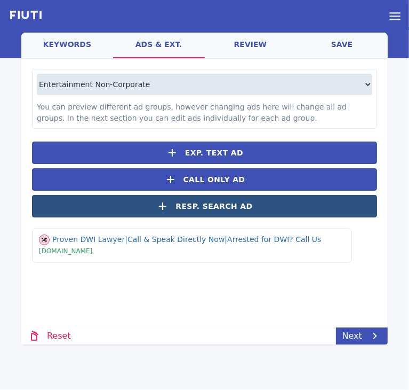
click at [181, 205] on button "Resp. Search Ad" at bounding box center [204, 206] width 345 height 22
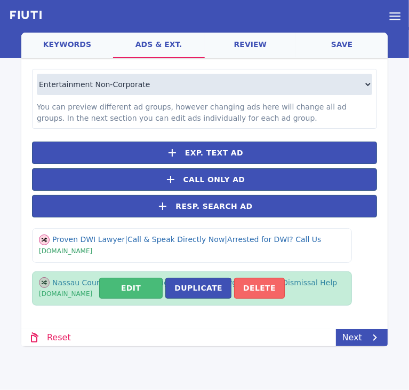
click at [247, 281] on button "Delete" at bounding box center [259, 287] width 51 height 21
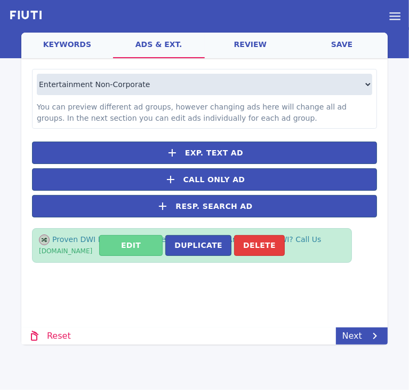
click at [147, 242] on button "Edit" at bounding box center [130, 245] width 63 height 21
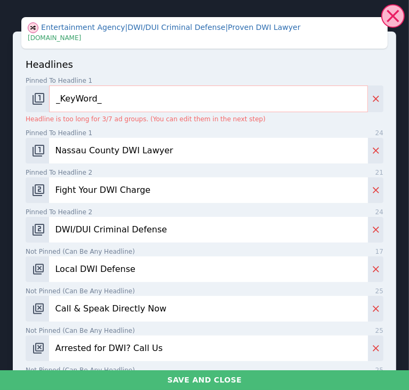
click at [91, 148] on input "Nassau County DWI Lawyer" at bounding box center [208, 151] width 319 height 26
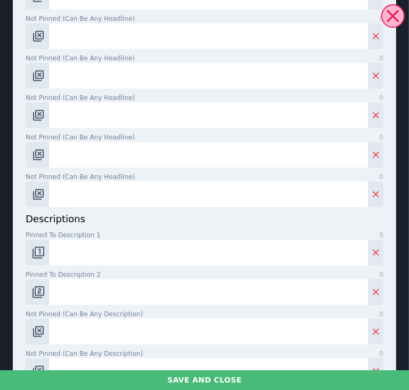
scroll to position [683, 0]
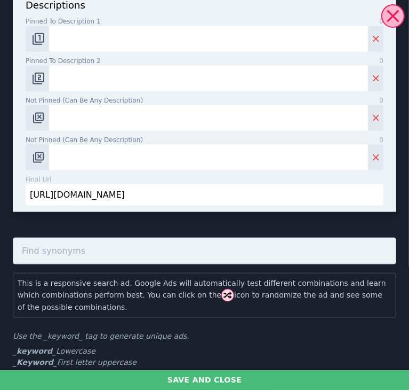
click at [70, 203] on input "[URL][DOMAIN_NAME]" at bounding box center [205, 194] width 358 height 21
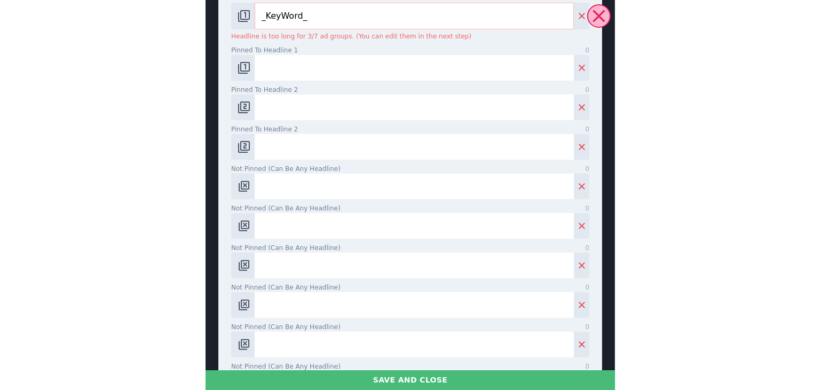
scroll to position [0, 0]
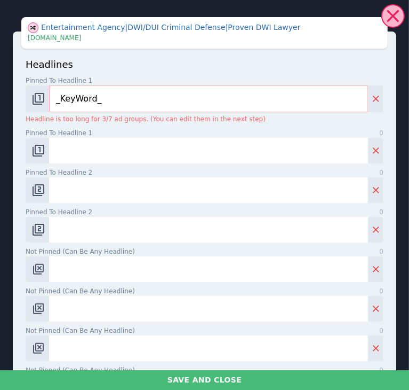
click at [131, 152] on input "Pinned to headline 1 0" at bounding box center [208, 151] width 319 height 26
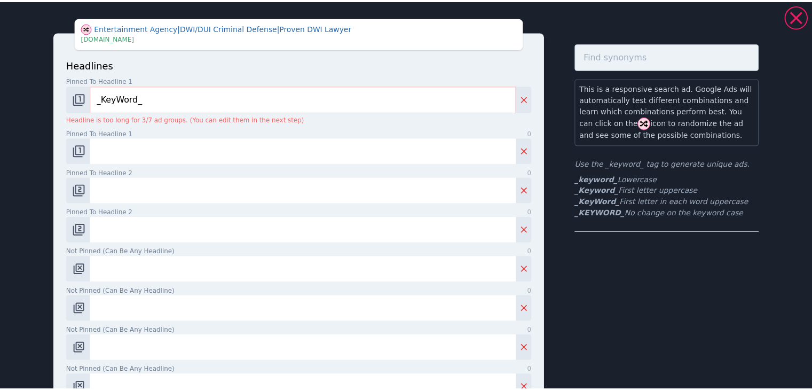
scroll to position [599, 0]
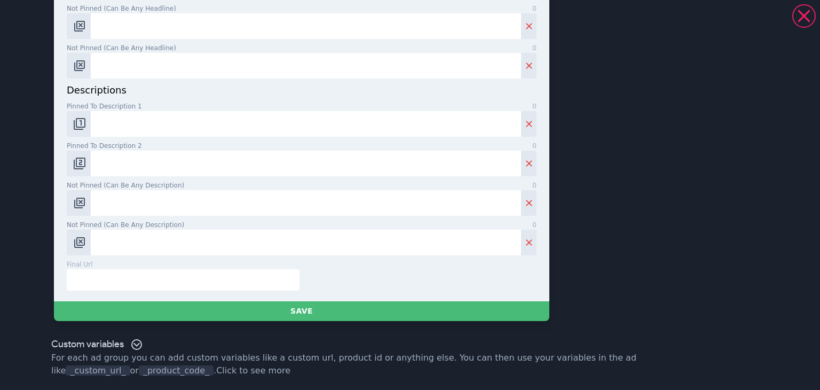
click at [215, 287] on input "text" at bounding box center [183, 279] width 233 height 21
paste input "[URL][DOMAIN_NAME]"
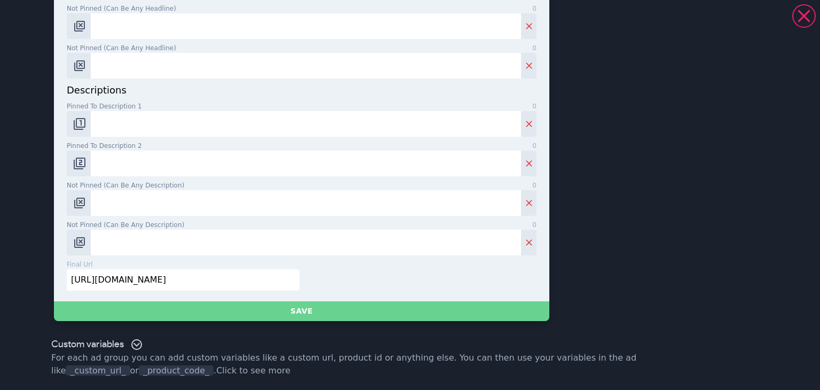
type input "[URL][DOMAIN_NAME]"
click at [209, 309] on button "Save" at bounding box center [301, 311] width 495 height 20
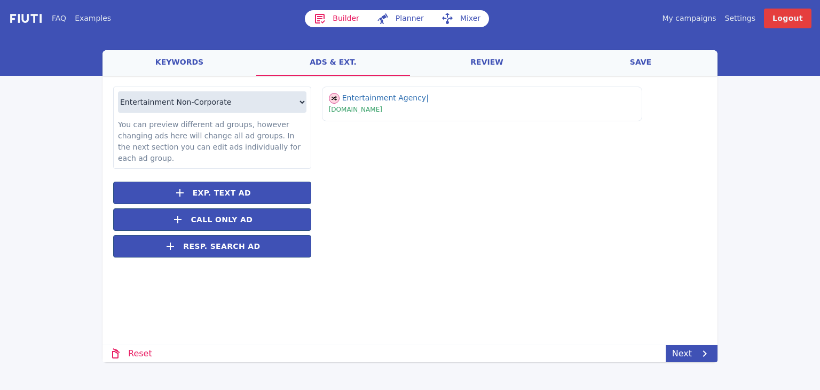
click at [672, 60] on link "save" at bounding box center [640, 63] width 154 height 26
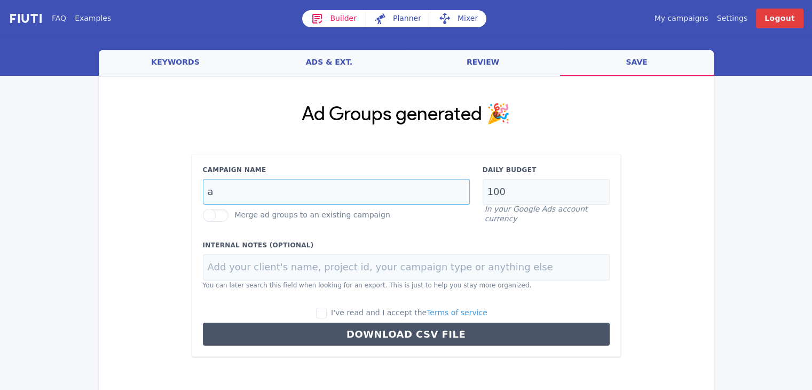
click at [358, 192] on input "a" at bounding box center [336, 192] width 267 height 26
type input "Corporate Performers National"
click at [202, 57] on link "keywords" at bounding box center [176, 63] width 154 height 26
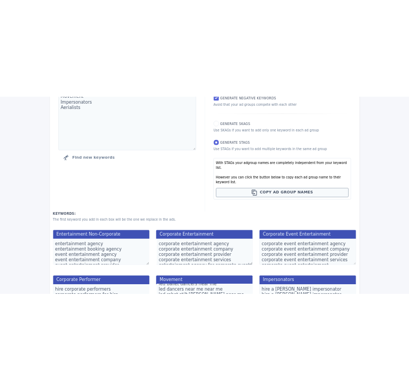
scroll to position [0, 0]
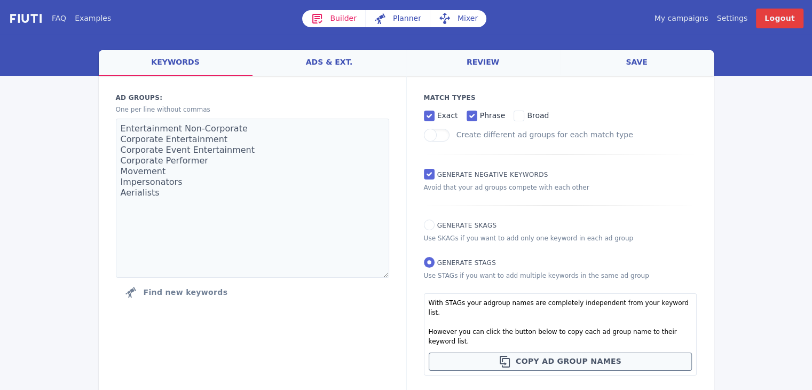
click at [309, 65] on link "ads & ext." at bounding box center [329, 63] width 154 height 26
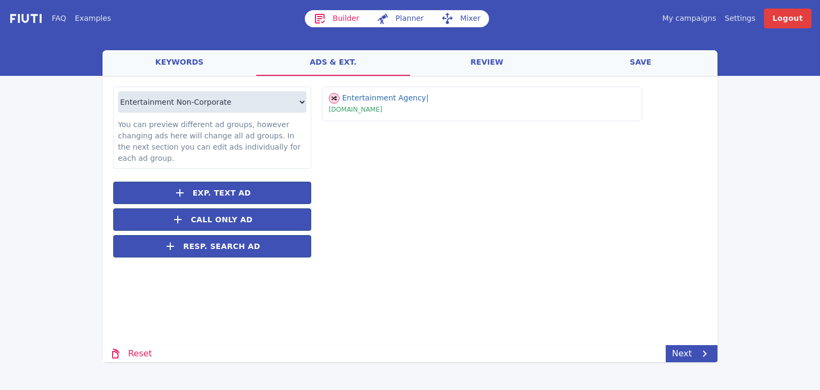
click at [641, 67] on link "save" at bounding box center [640, 63] width 154 height 26
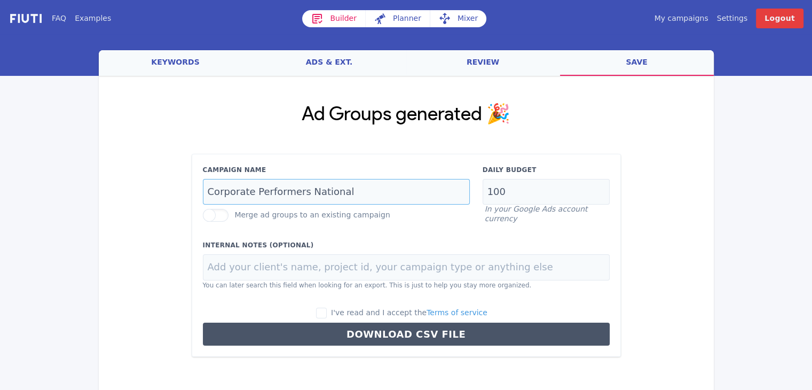
click at [341, 187] on input "Corporate Performers National" at bounding box center [336, 192] width 267 height 26
type input "Corporate Performers | National | Maximize Conv Value"
click at [353, 311] on span "I've read and I accept the Terms of service" at bounding box center [409, 312] width 156 height 9
click at [327, 311] on input "I've read and I accept the Terms of service" at bounding box center [321, 312] width 11 height 11
checkbox input "true"
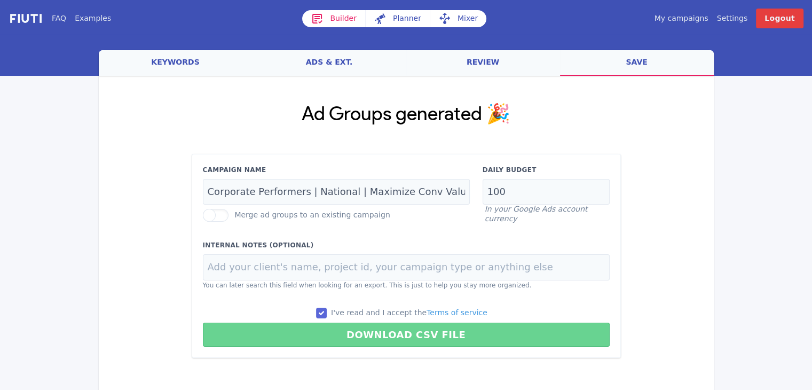
click at [353, 322] on button "Download CSV File" at bounding box center [406, 334] width 407 height 24
